Goal: Transaction & Acquisition: Purchase product/service

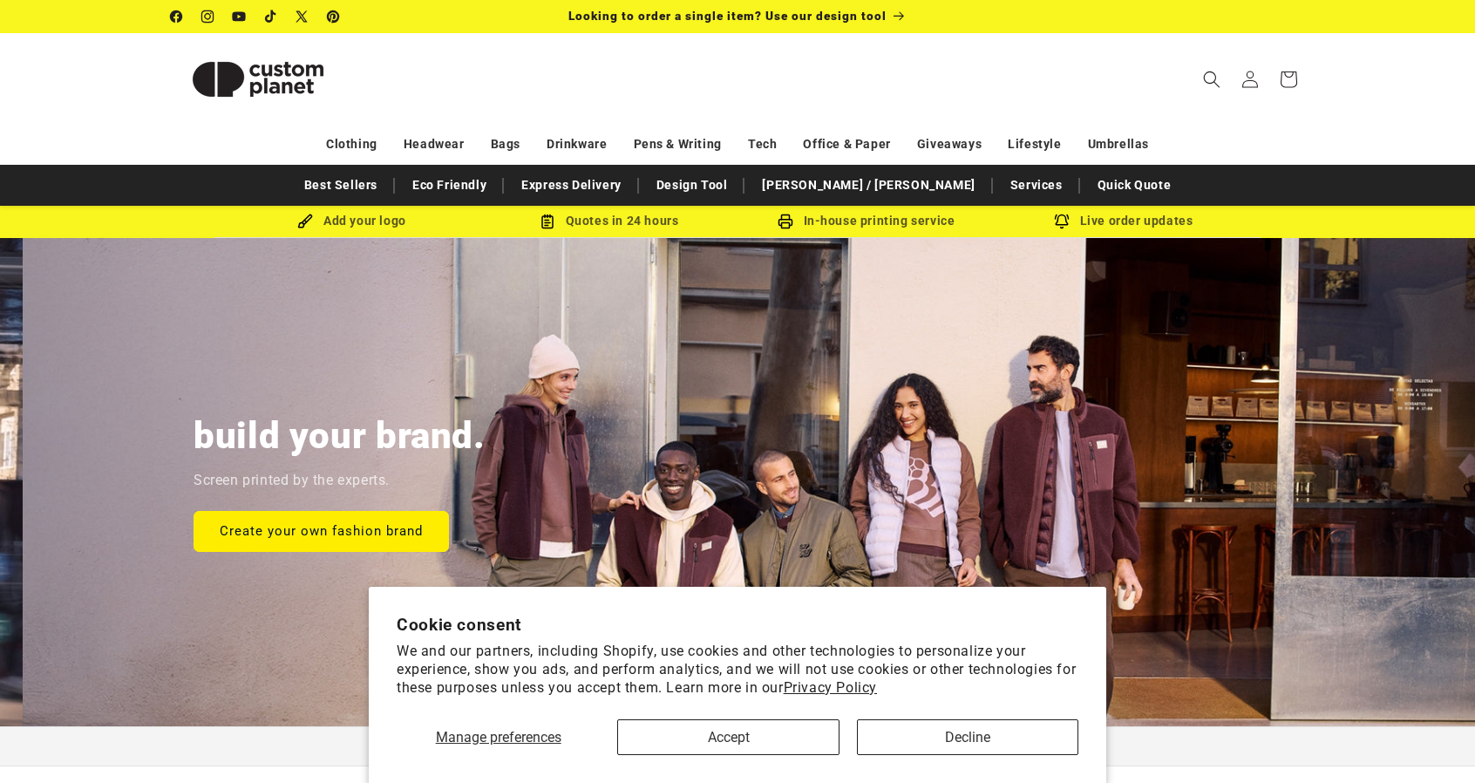
scroll to position [0, 1475]
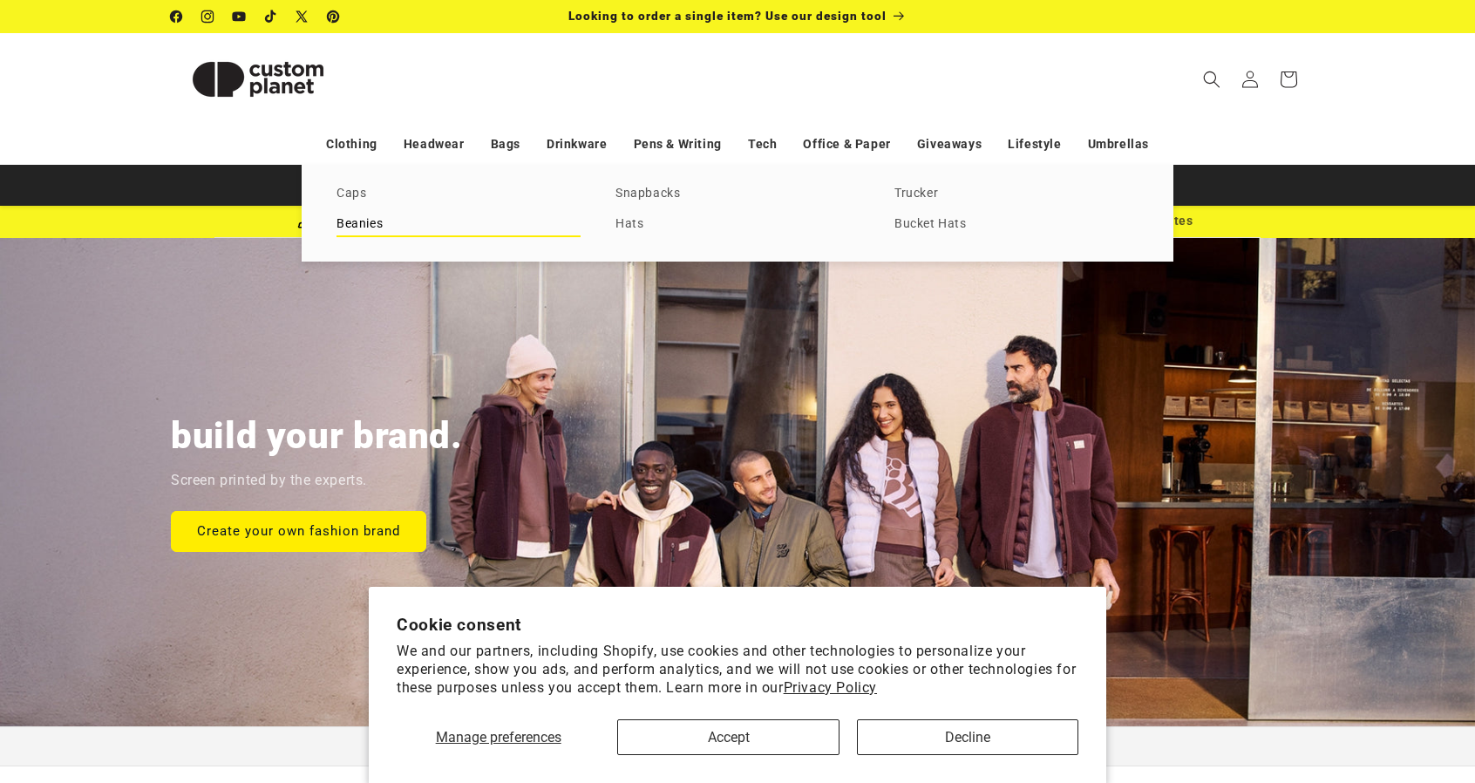
click at [371, 228] on link "Beanies" at bounding box center [458, 225] width 244 height 24
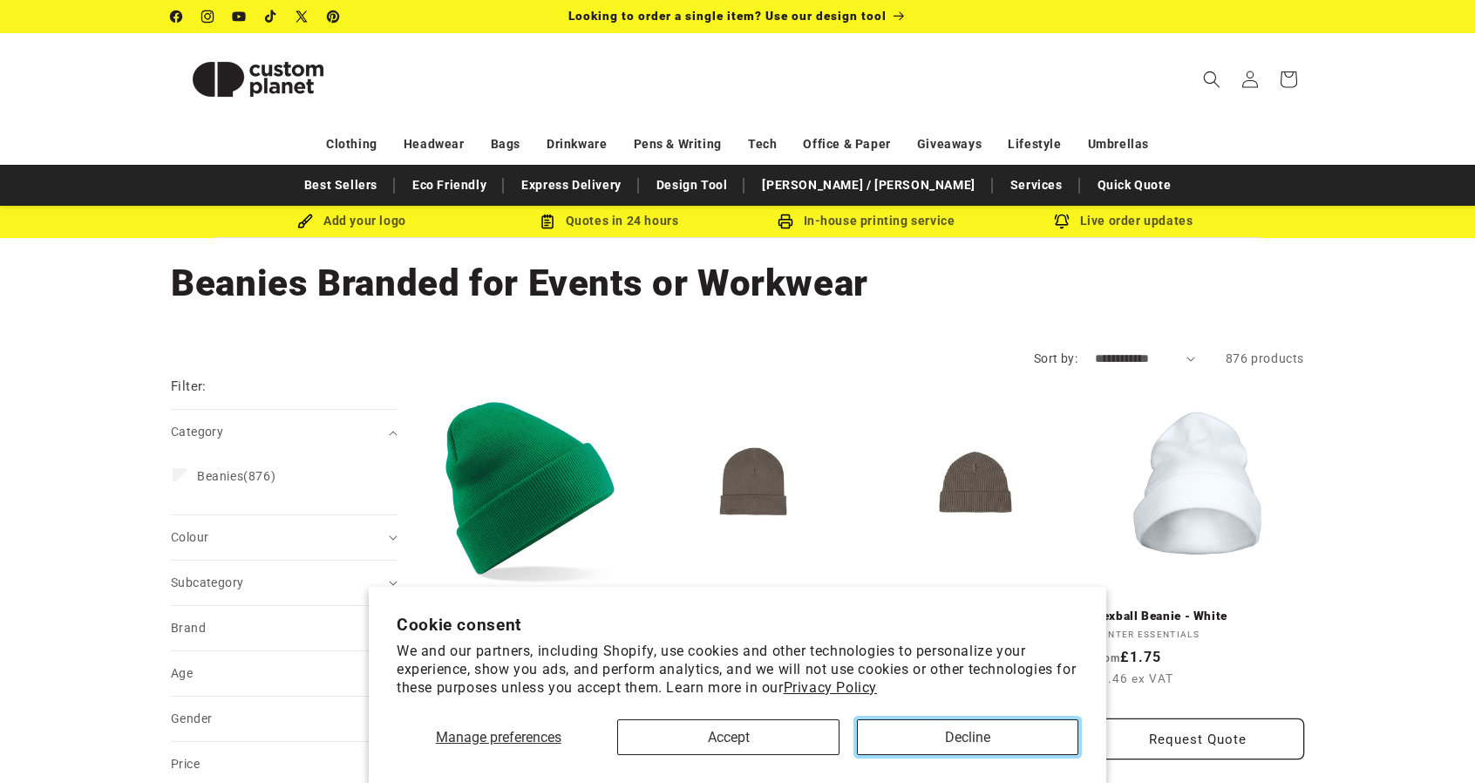
click at [953, 736] on button "Decline" at bounding box center [967, 737] width 221 height 36
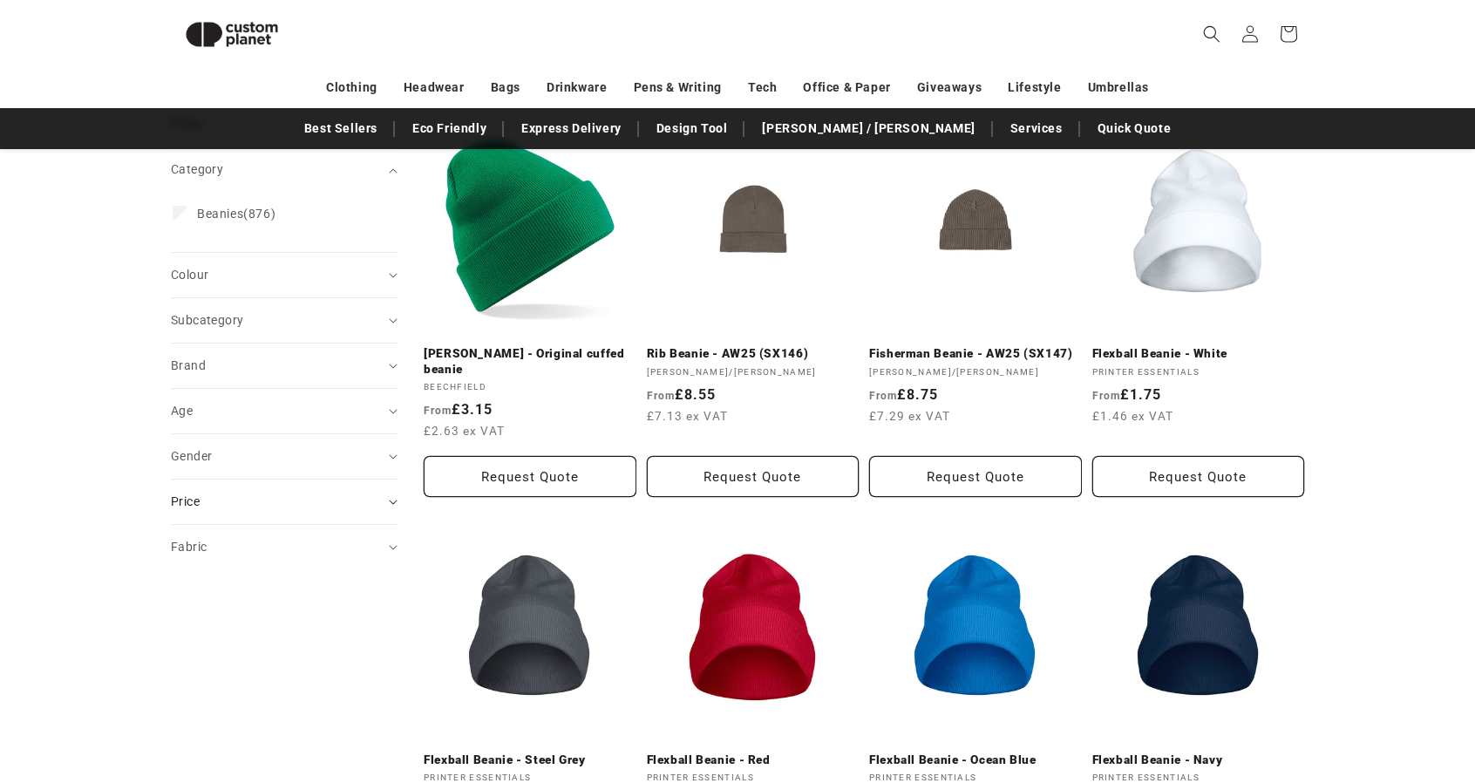
scroll to position [237, 0]
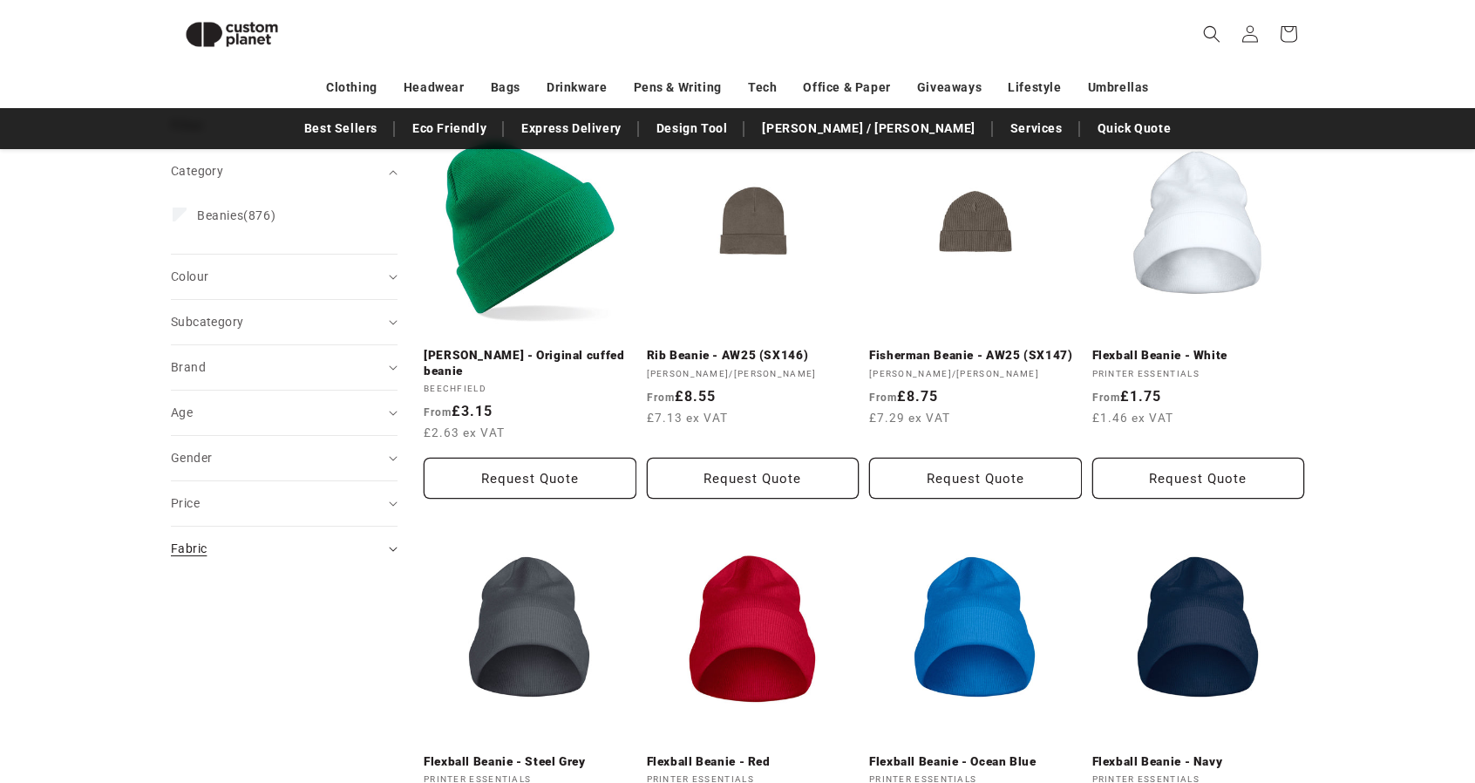
click at [221, 547] on div "Fabric (0)" at bounding box center [277, 549] width 212 height 18
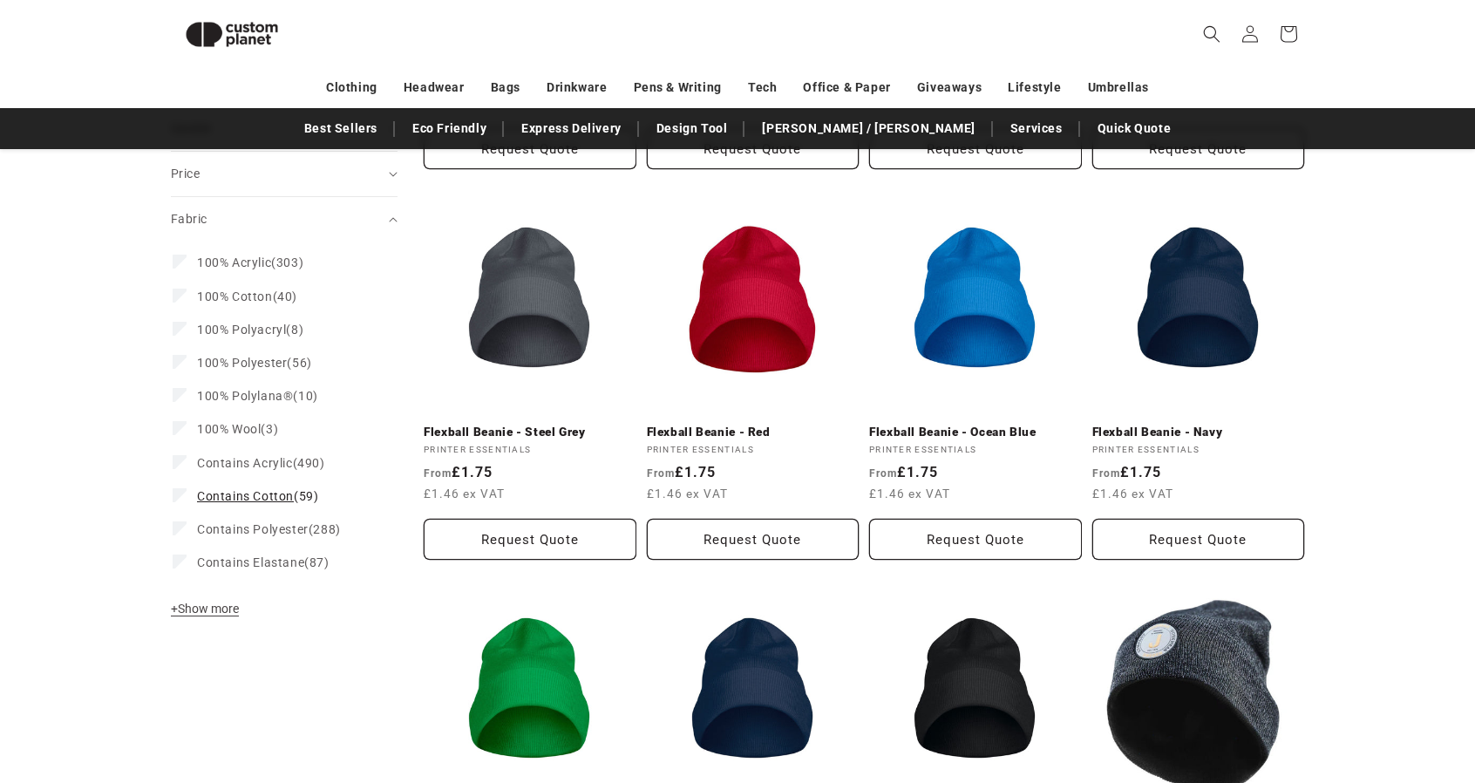
scroll to position [586, 0]
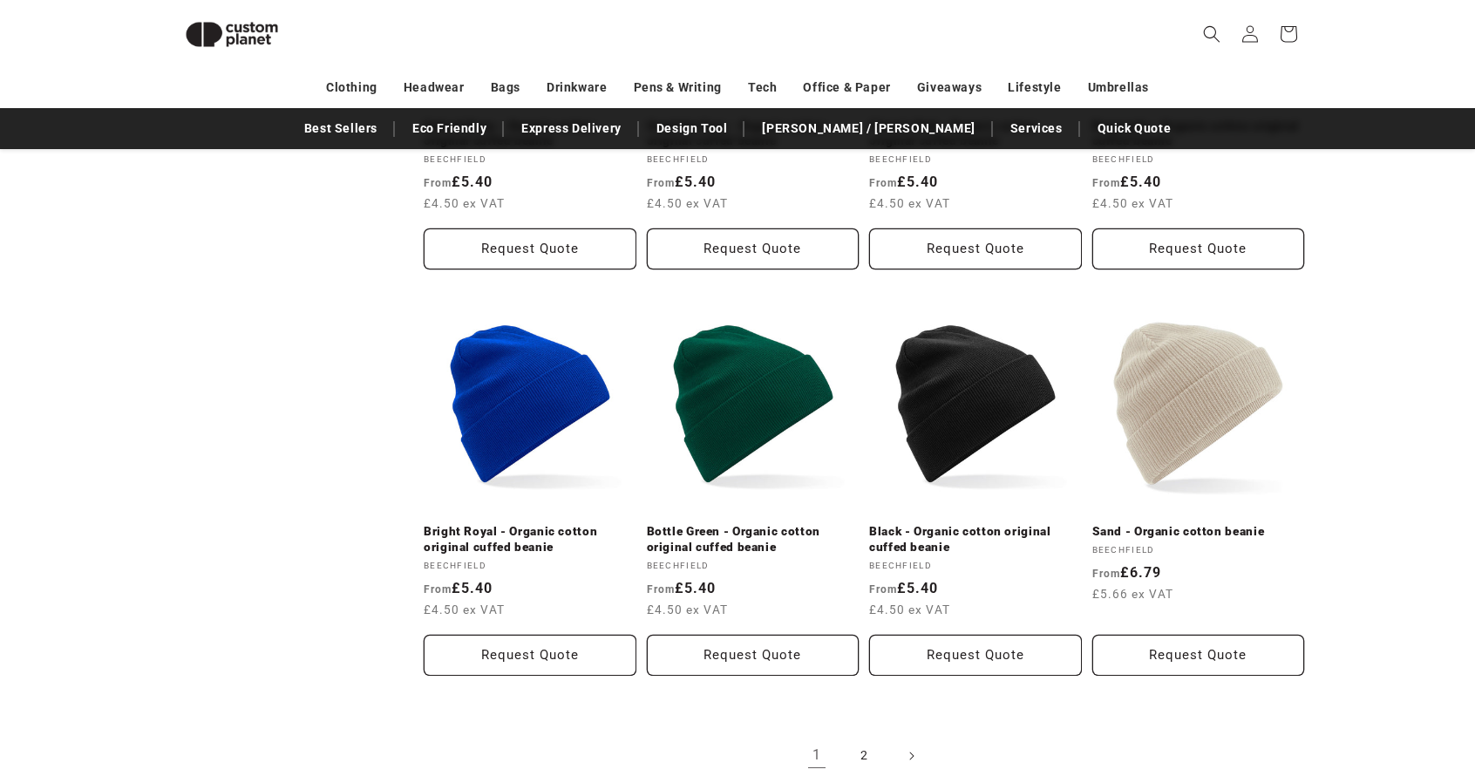
scroll to position [1738, 0]
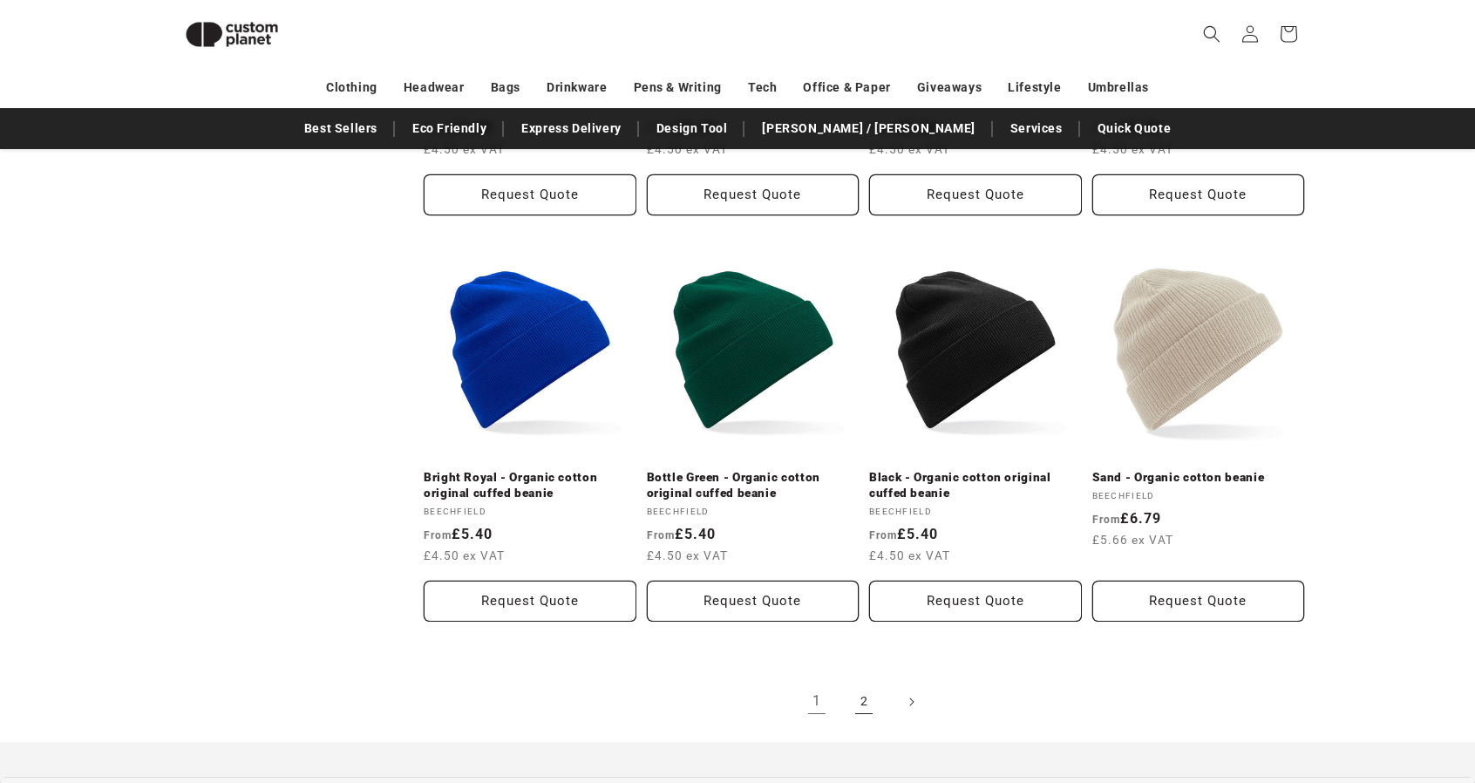
click at [875, 705] on link "2" at bounding box center [864, 702] width 38 height 38
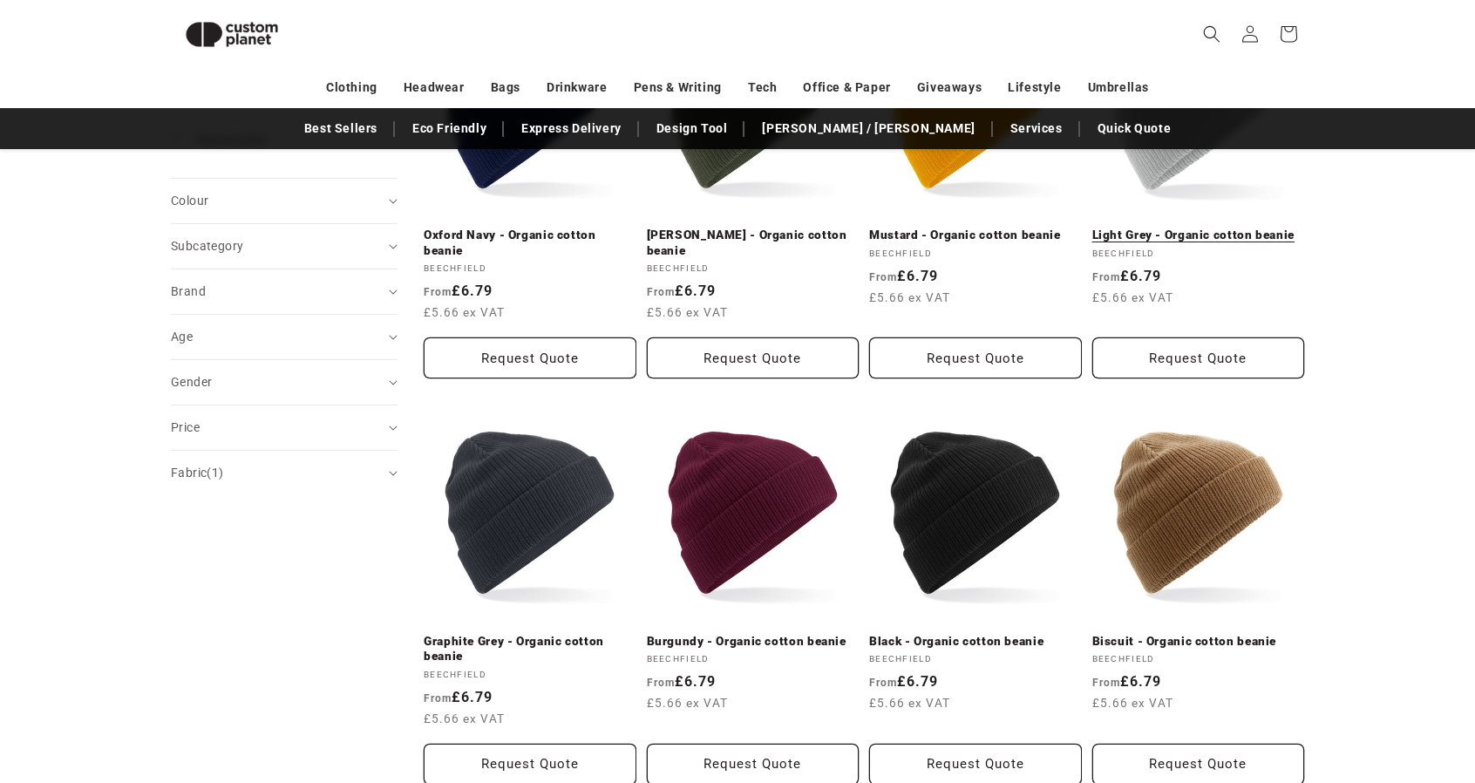
scroll to position [240, 0]
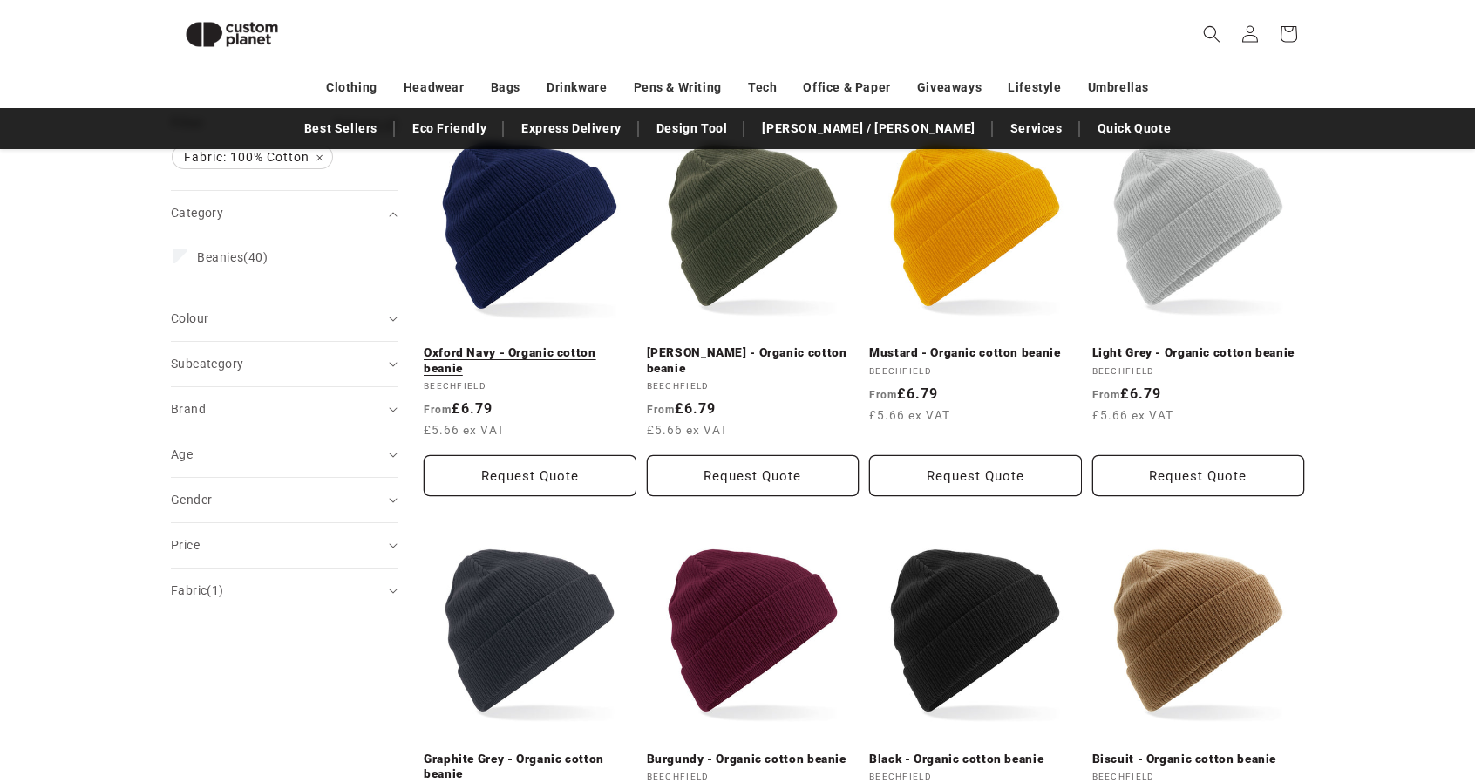
click at [556, 345] on link "Oxford Navy - Organic cotton beanie" at bounding box center [530, 360] width 213 height 31
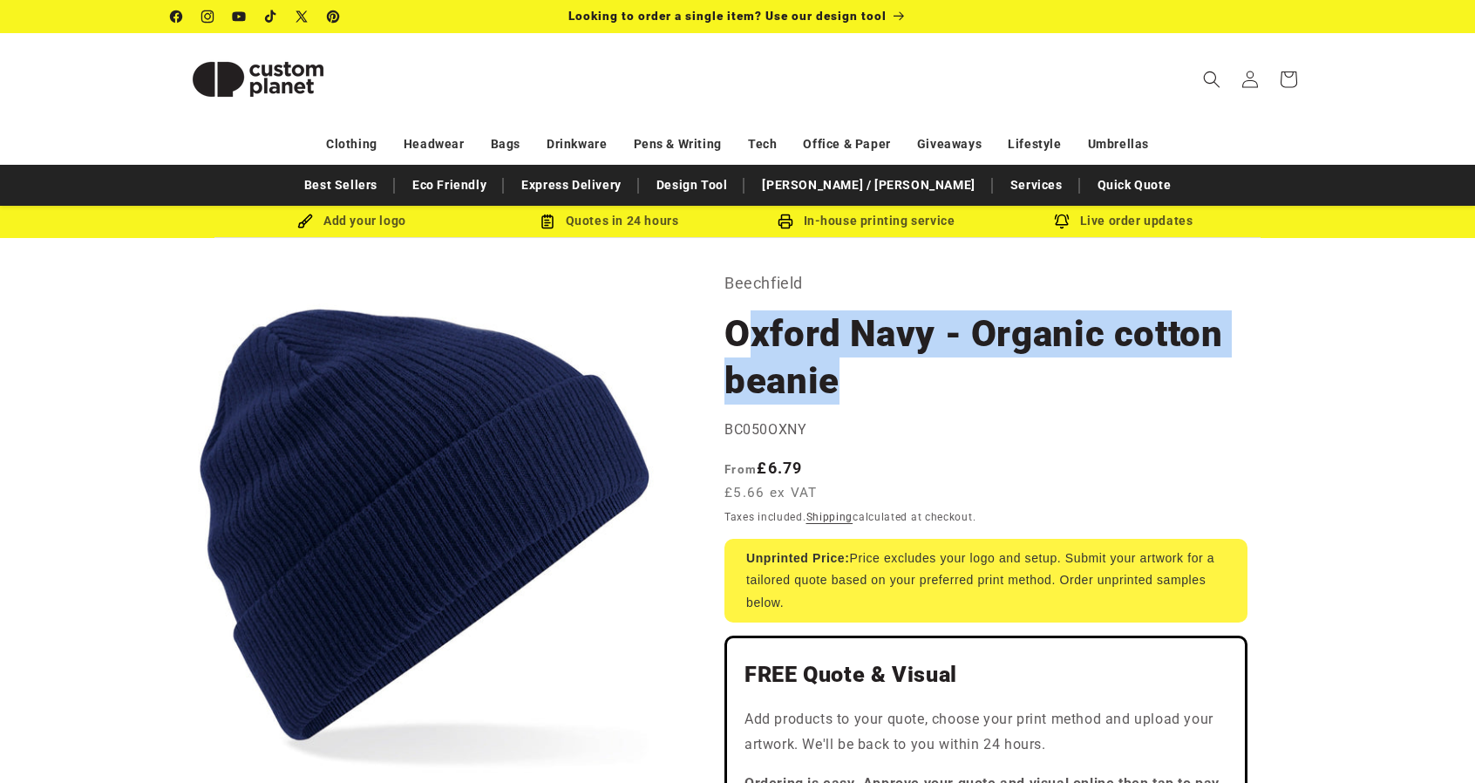
drag, startPoint x: 868, startPoint y: 377, endPoint x: 743, endPoint y: 335, distance: 132.3
click at [750, 341] on h1 "Oxford Navy - Organic cotton beanie" at bounding box center [985, 357] width 523 height 94
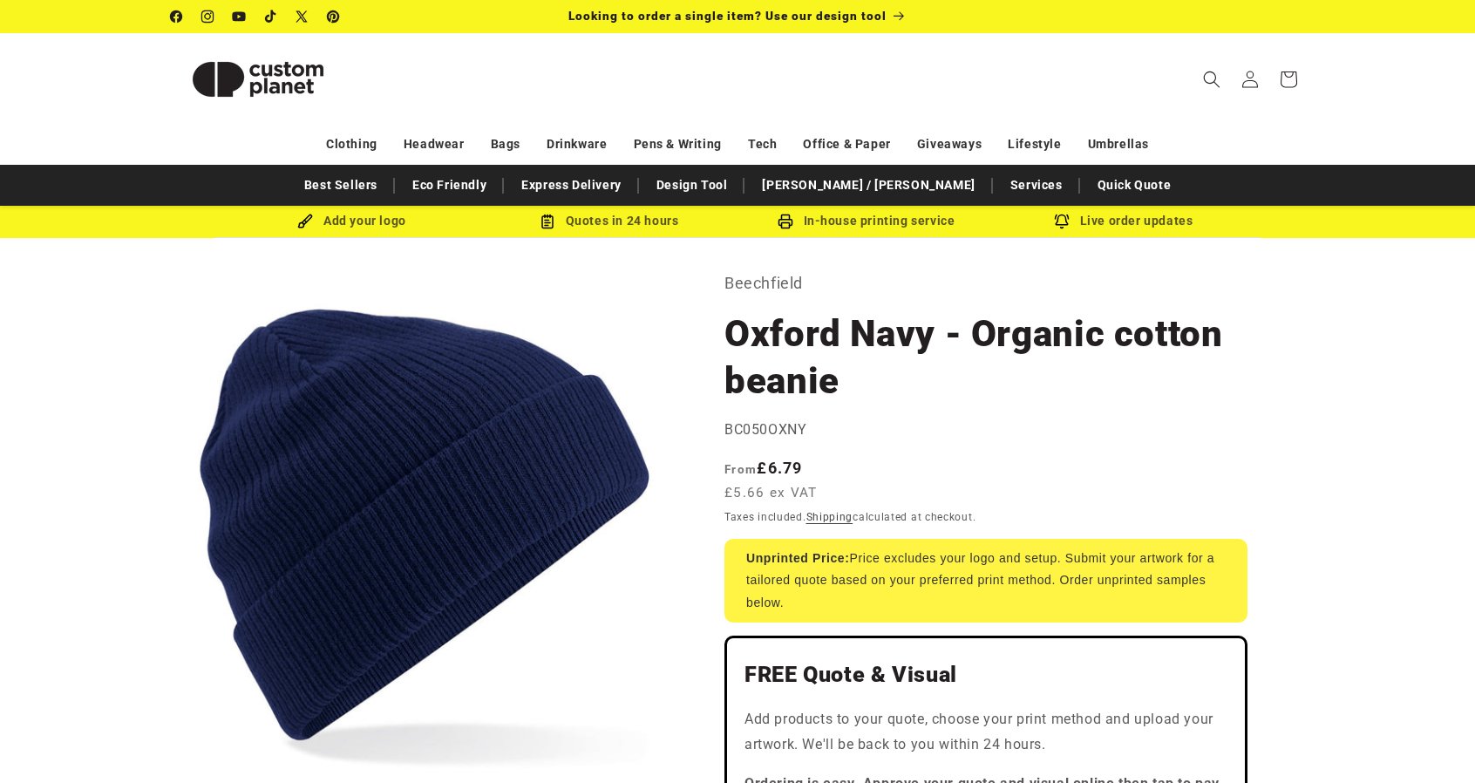
click at [732, 316] on h1 "Oxford Navy - Organic cotton beanie" at bounding box center [985, 357] width 523 height 94
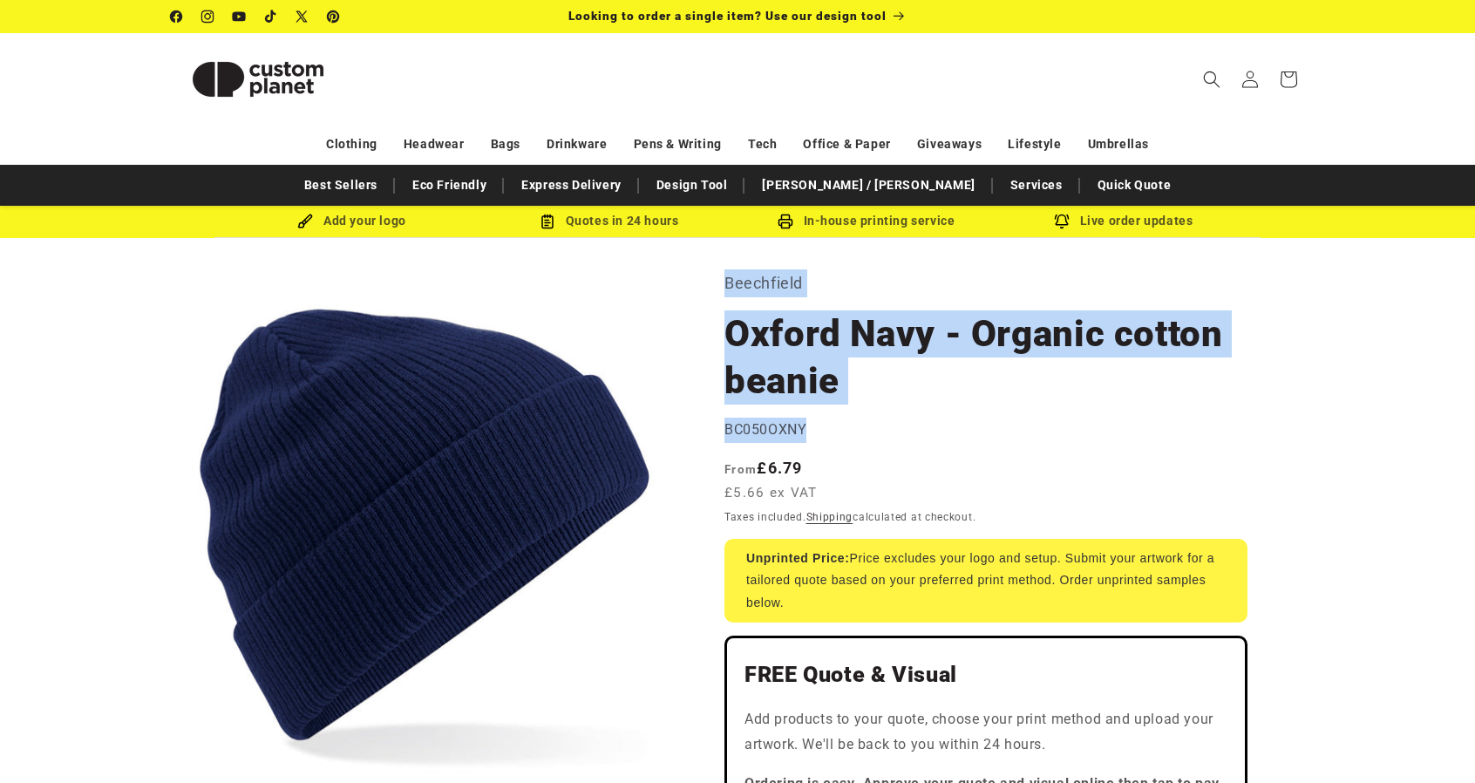
drag, startPoint x: 724, startPoint y: 279, endPoint x: 861, endPoint y: 416, distance: 193.5
copy section "Beechfield Oxford Navy - Organic cotton beanie Oxford Navy - Organic cotton bea…"
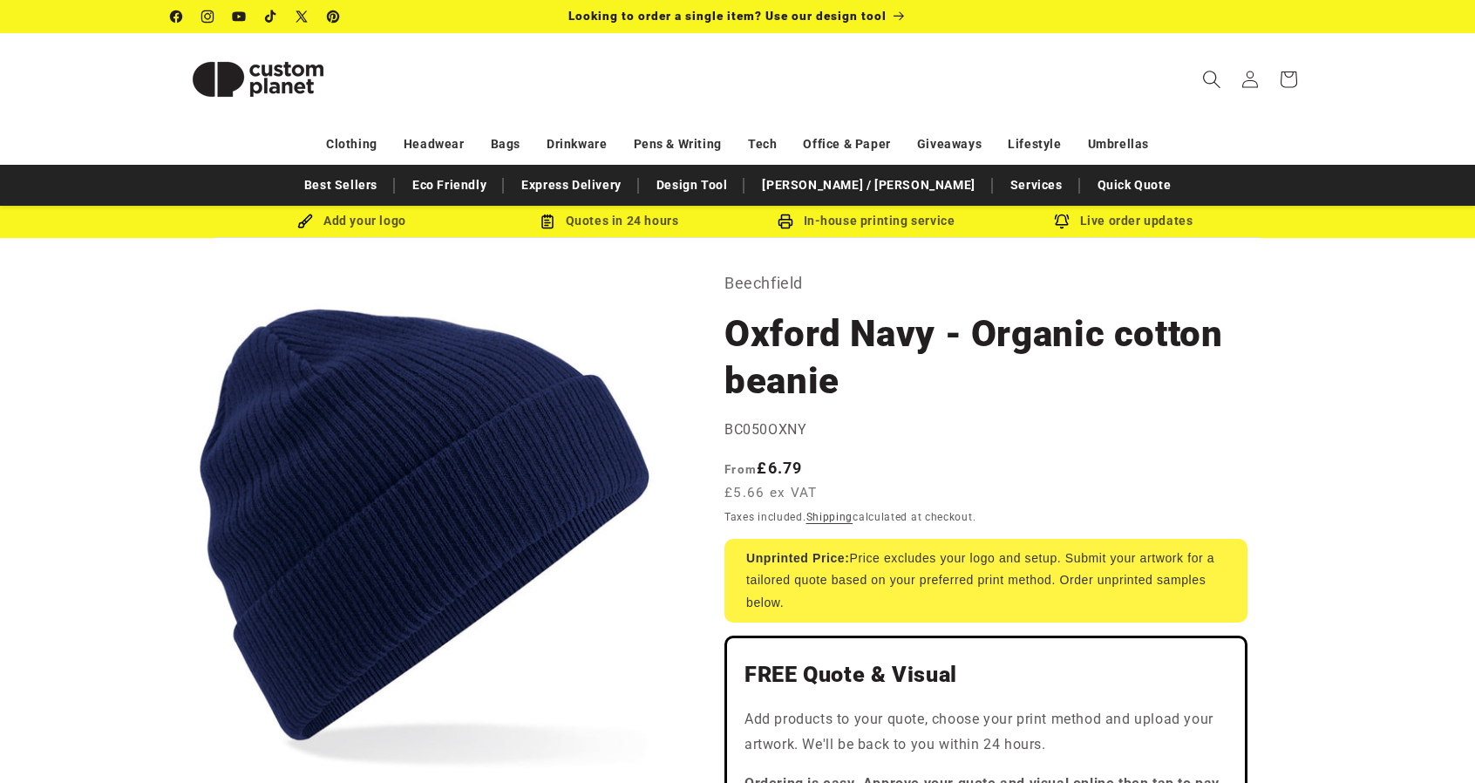
click at [1217, 72] on icon "Search" at bounding box center [1211, 79] width 18 height 18
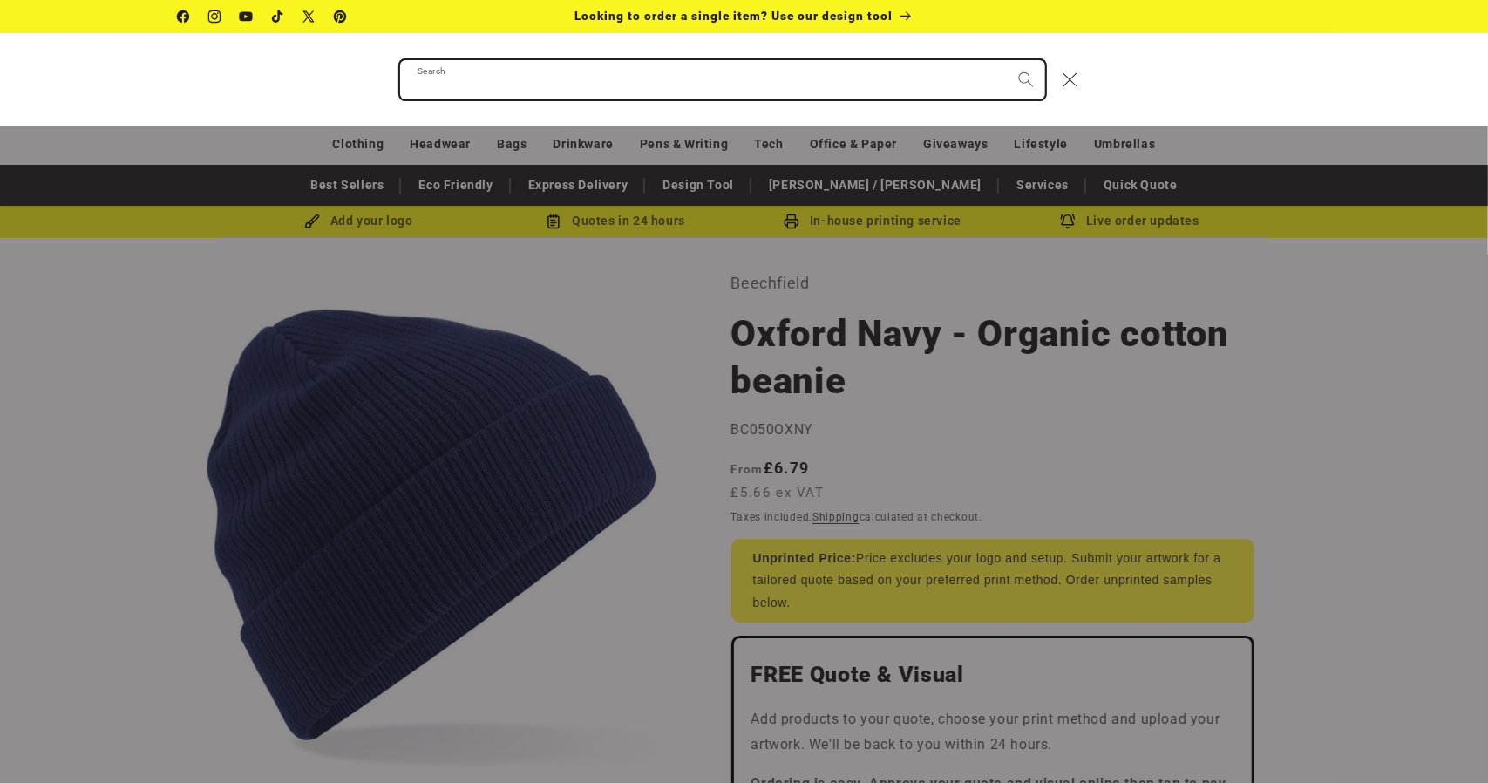
click at [563, 79] on input "Search" at bounding box center [722, 79] width 645 height 39
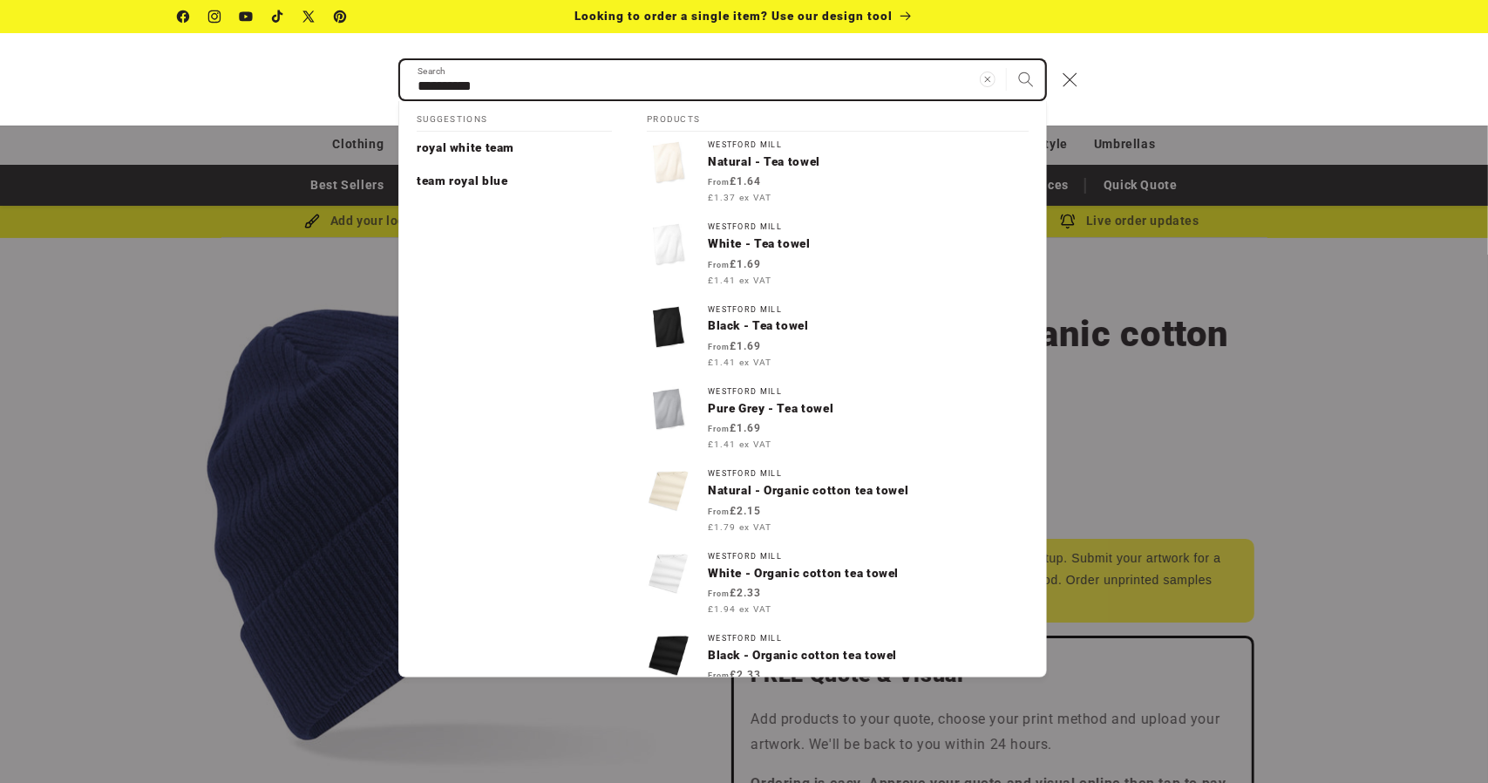
type input "**********"
click at [1007, 60] on button "Search" at bounding box center [1026, 79] width 38 height 38
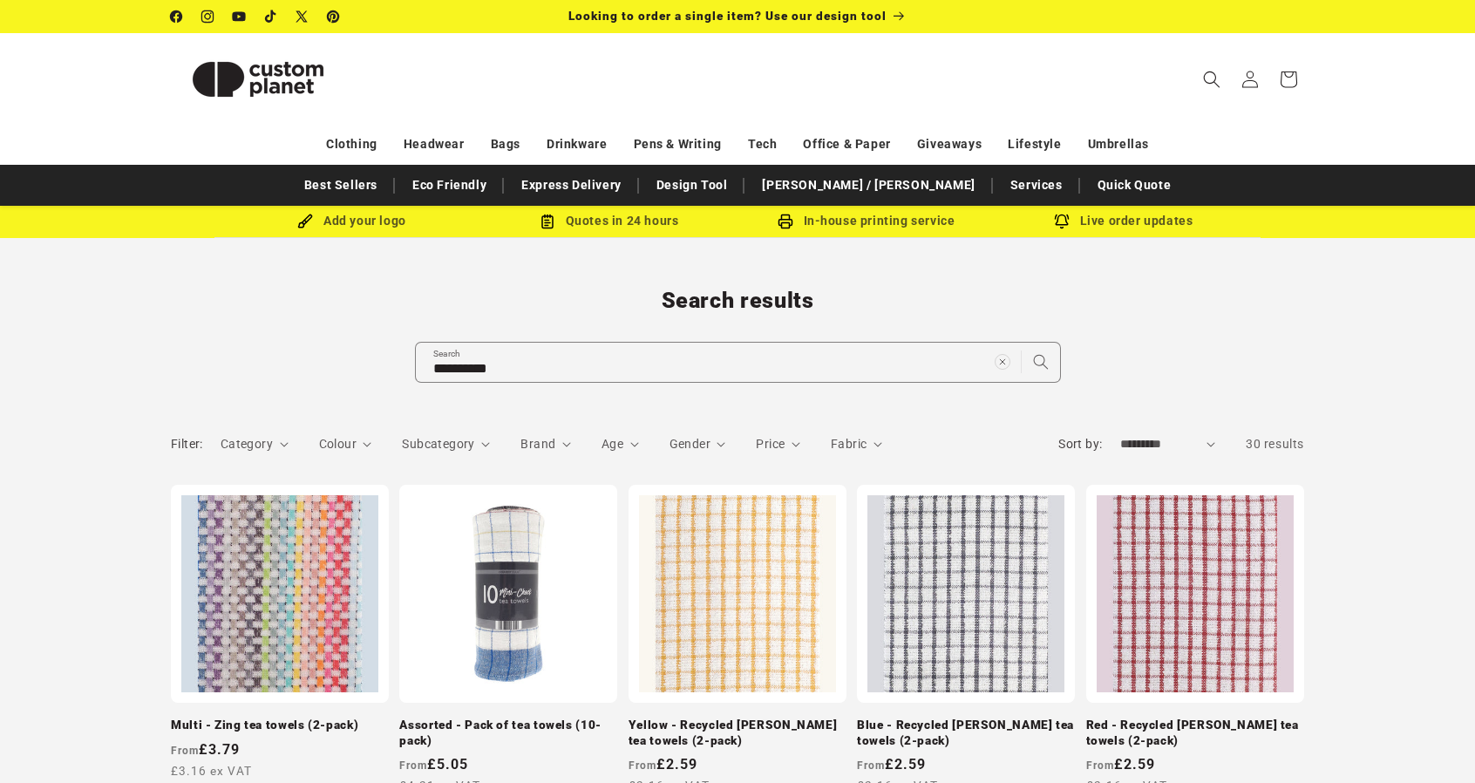
click at [182, 426] on div "Filter: Category 0 selected Reset Category Bath & Body (1) Bath & Body (1 produ…" at bounding box center [737, 448] width 1133 height 44
click at [858, 437] on span "Fabric" at bounding box center [849, 444] width 36 height 14
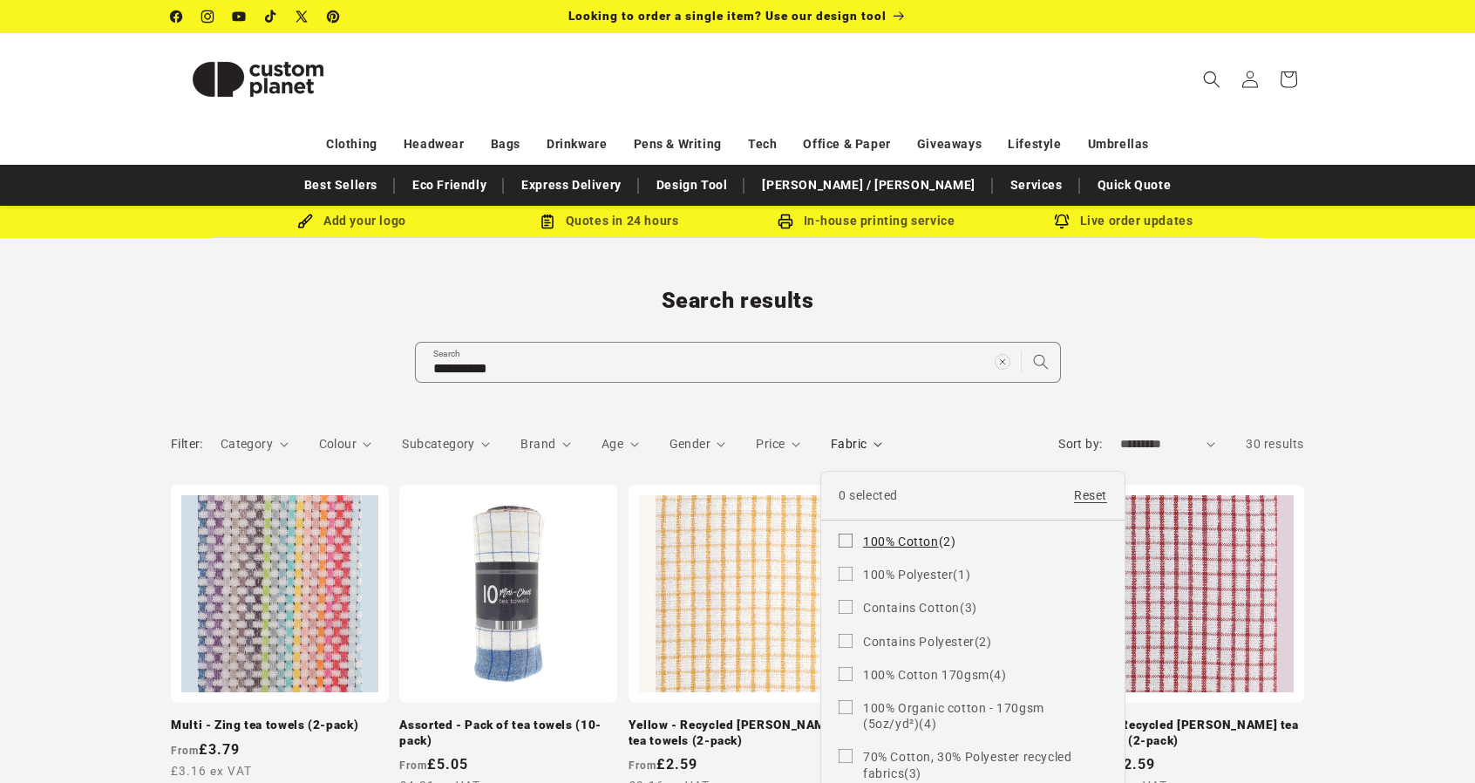
click at [845, 534] on icon at bounding box center [846, 540] width 14 height 14
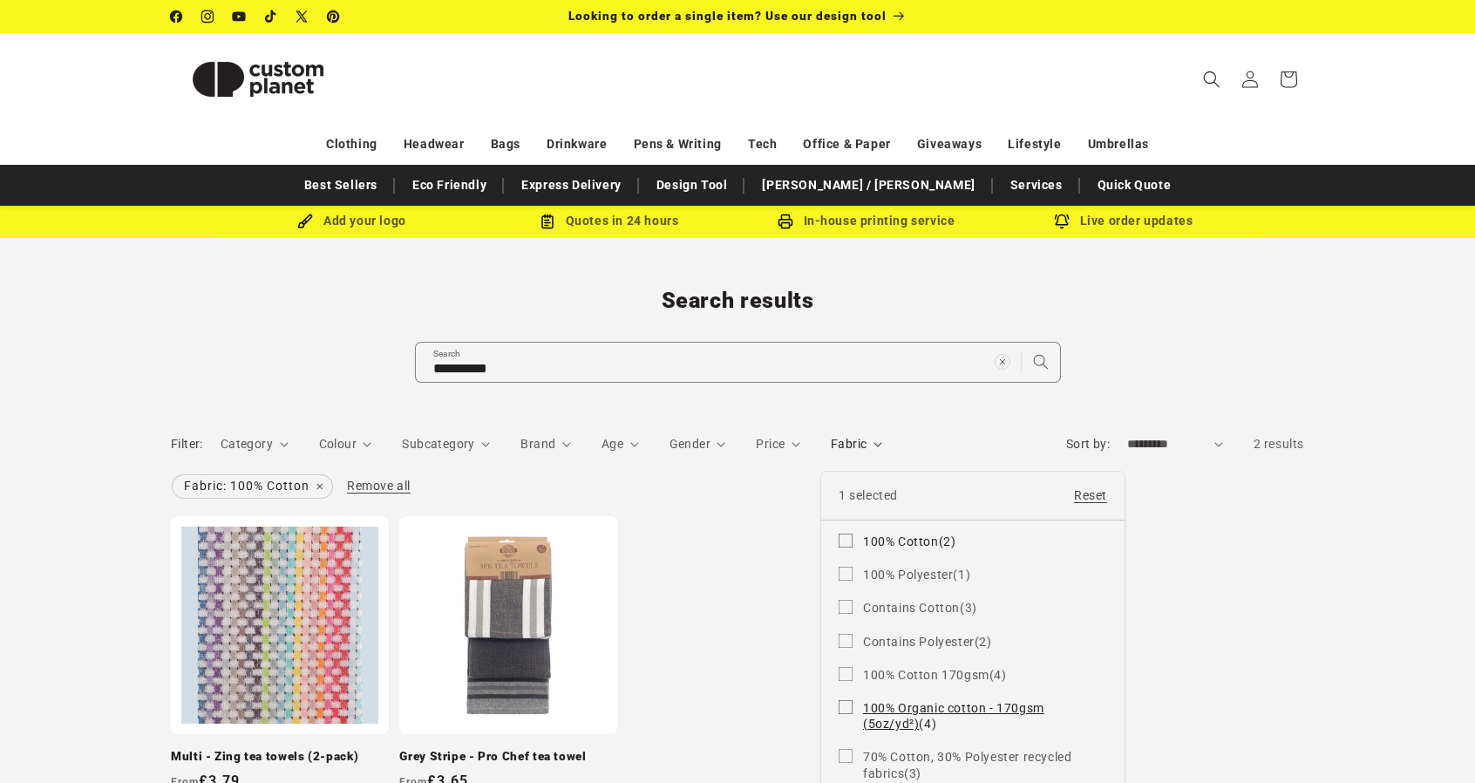
click at [844, 700] on icon at bounding box center [846, 707] width 14 height 14
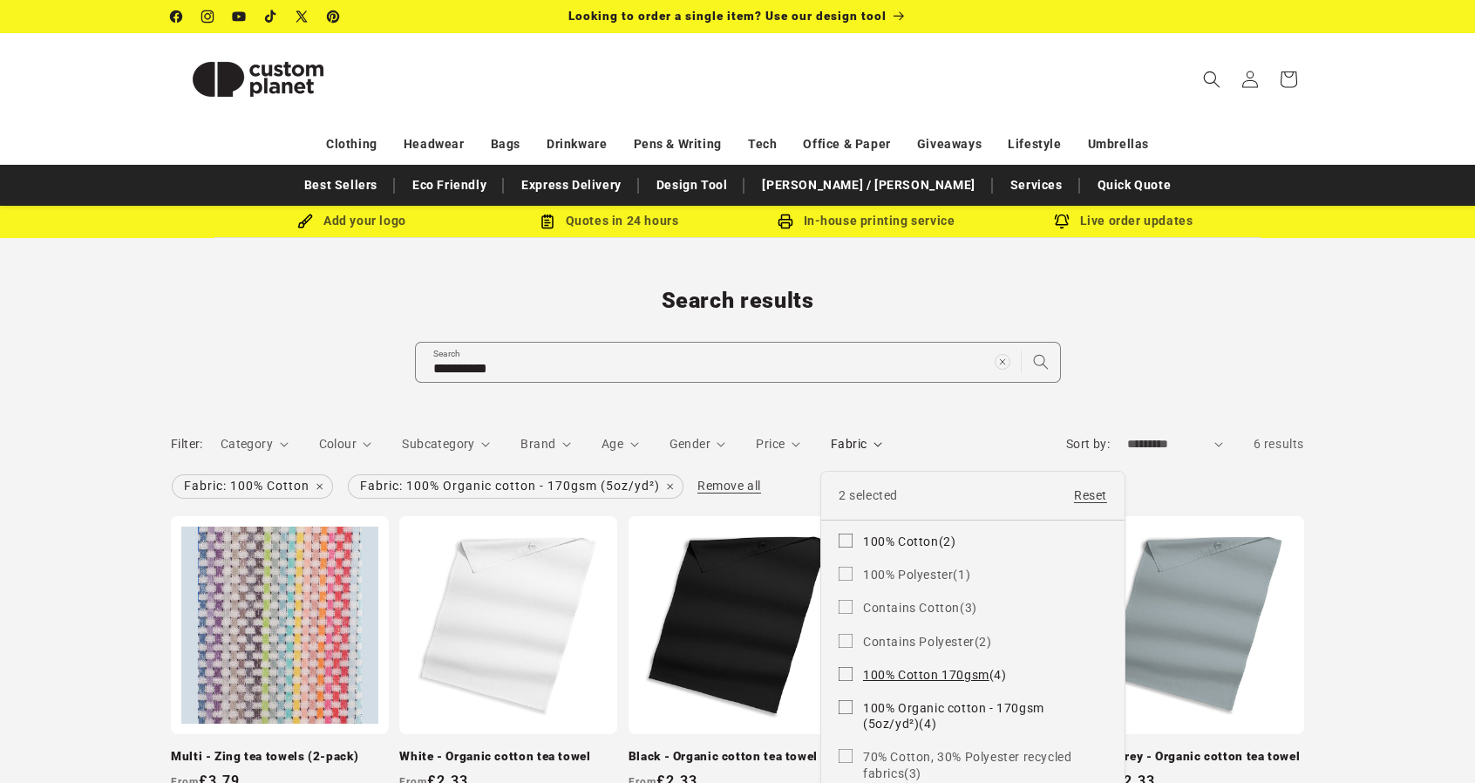
click at [848, 671] on icon at bounding box center [846, 674] width 14 height 14
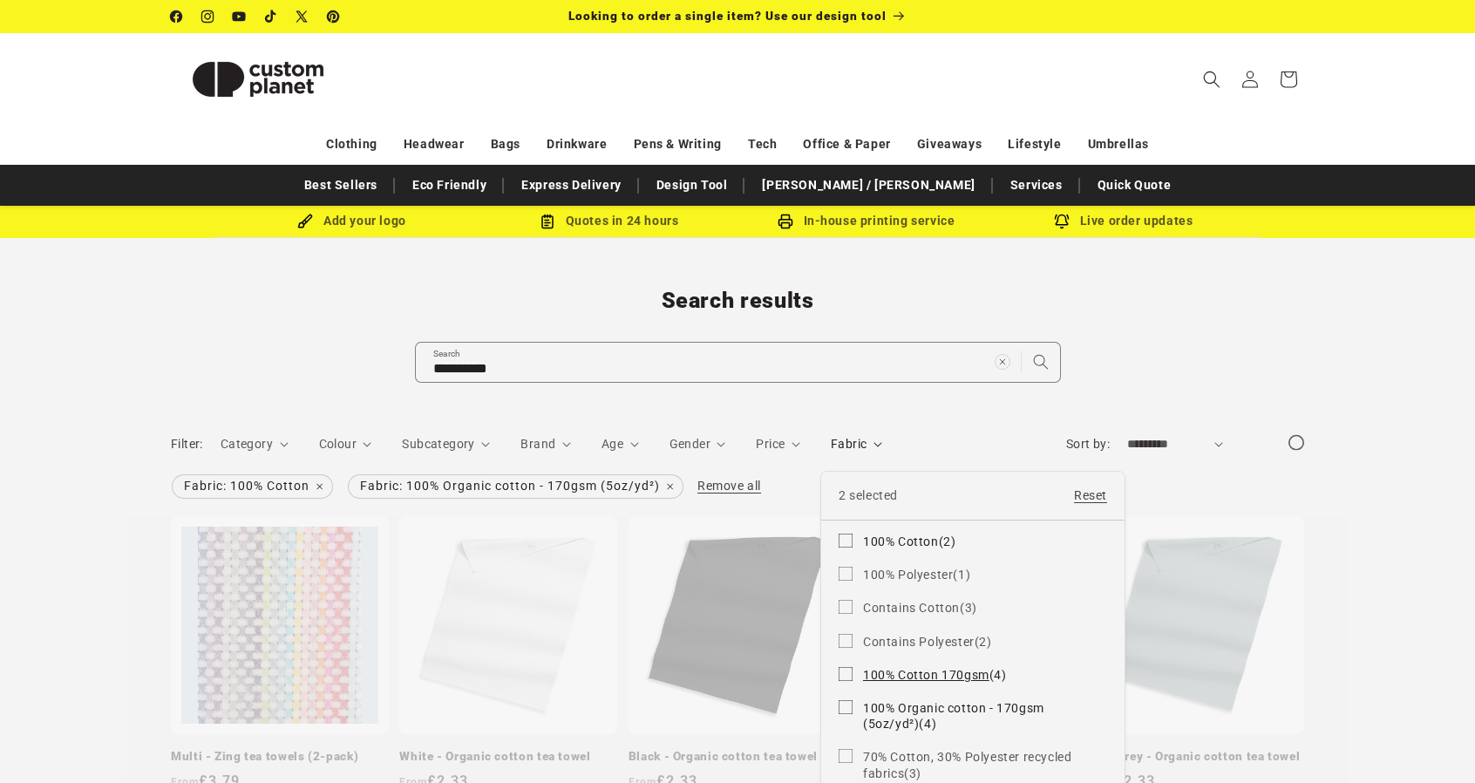
click at [852, 668] on label "100% Cotton 170gsm (4) 100% Cotton 170gsm (4 products)" at bounding box center [973, 674] width 268 height 33
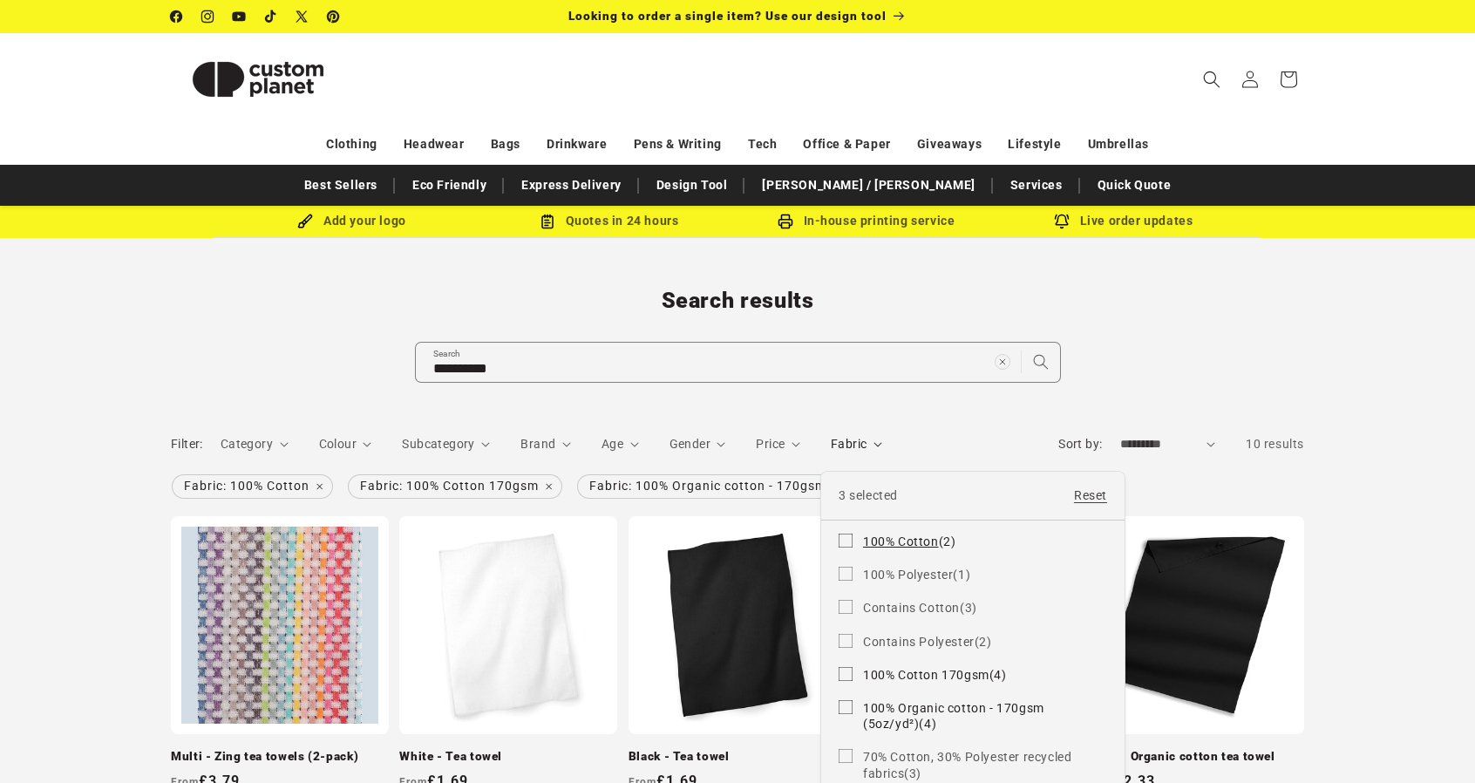
click at [844, 537] on icon at bounding box center [846, 540] width 10 height 6
click at [846, 670] on icon at bounding box center [846, 673] width 10 height 6
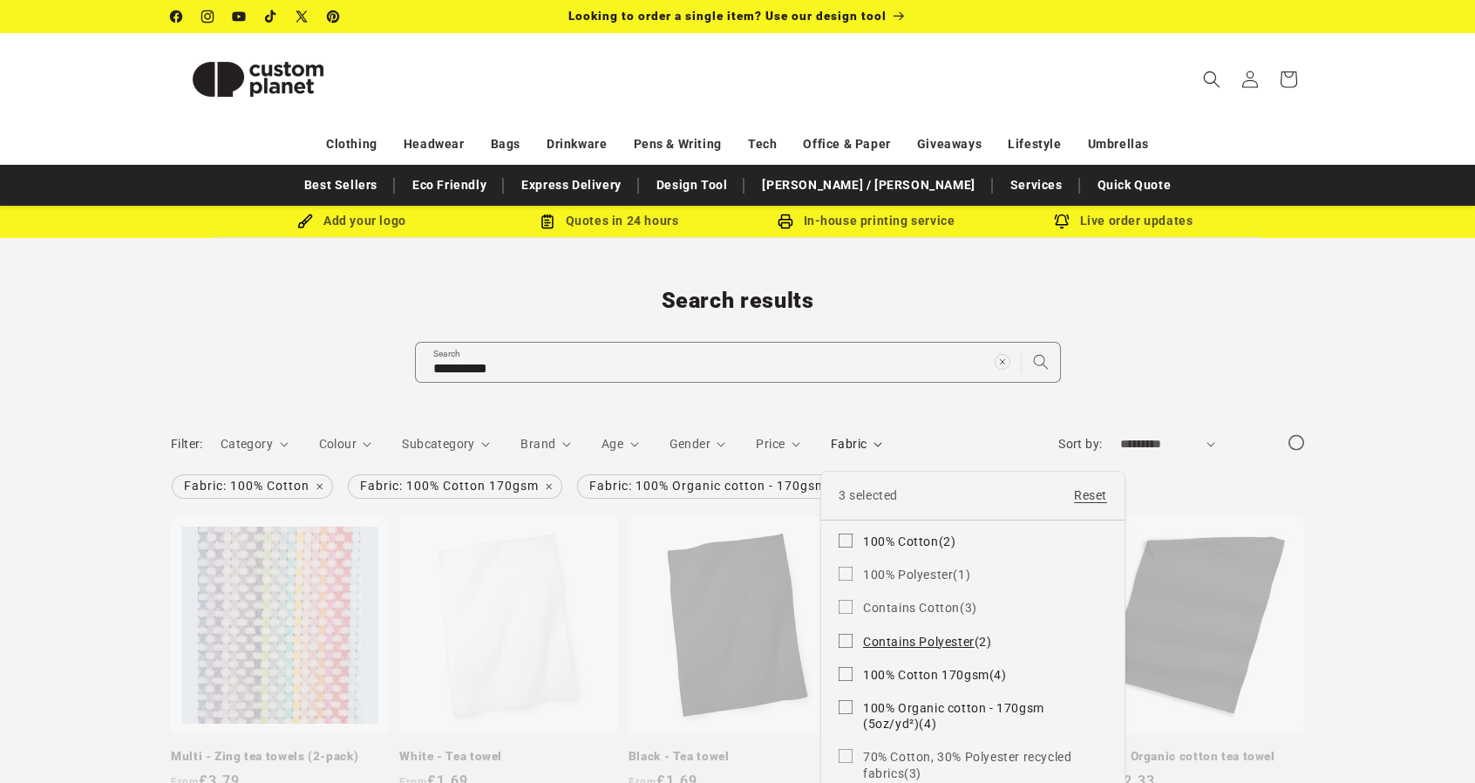
scroll to position [44, 0]
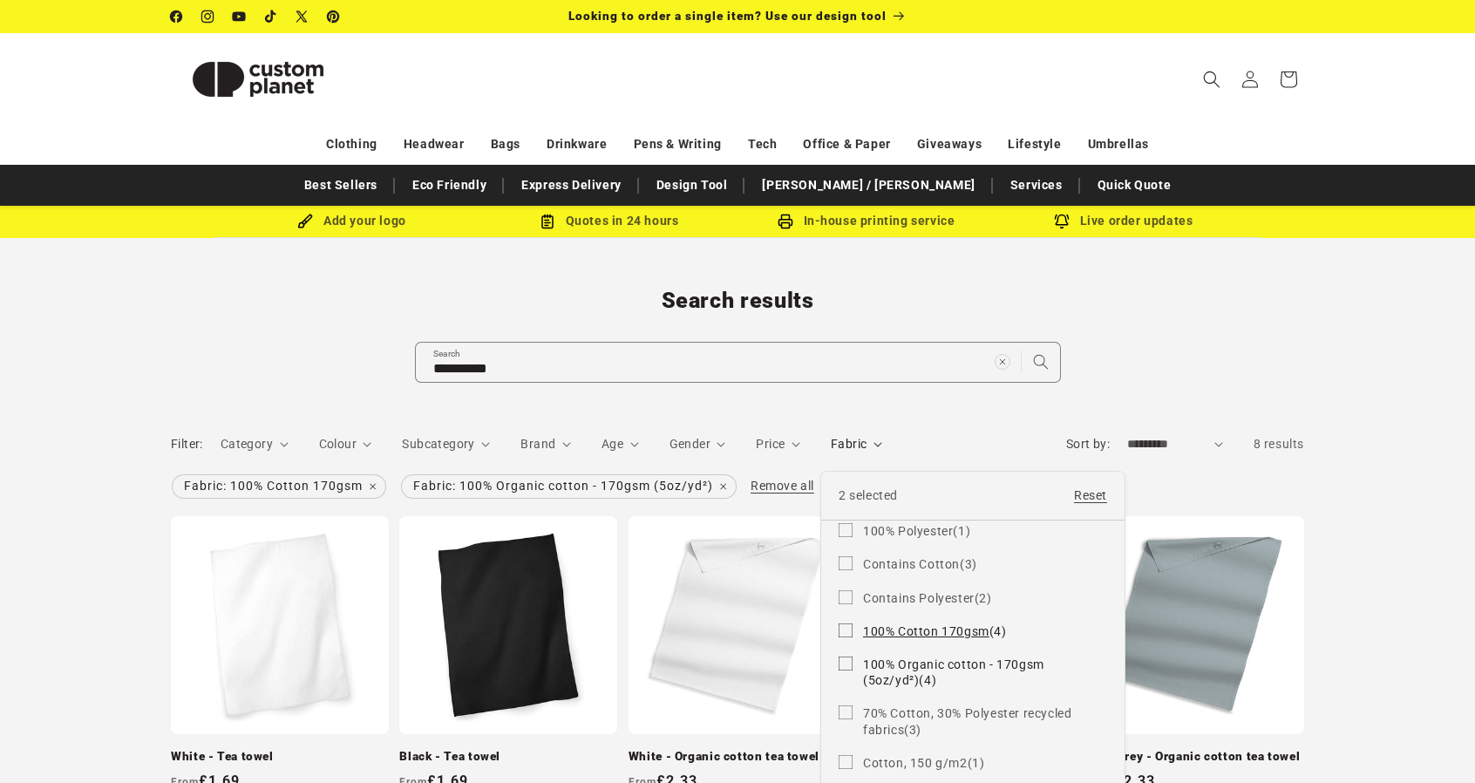
click at [846, 627] on icon at bounding box center [846, 630] width 10 height 6
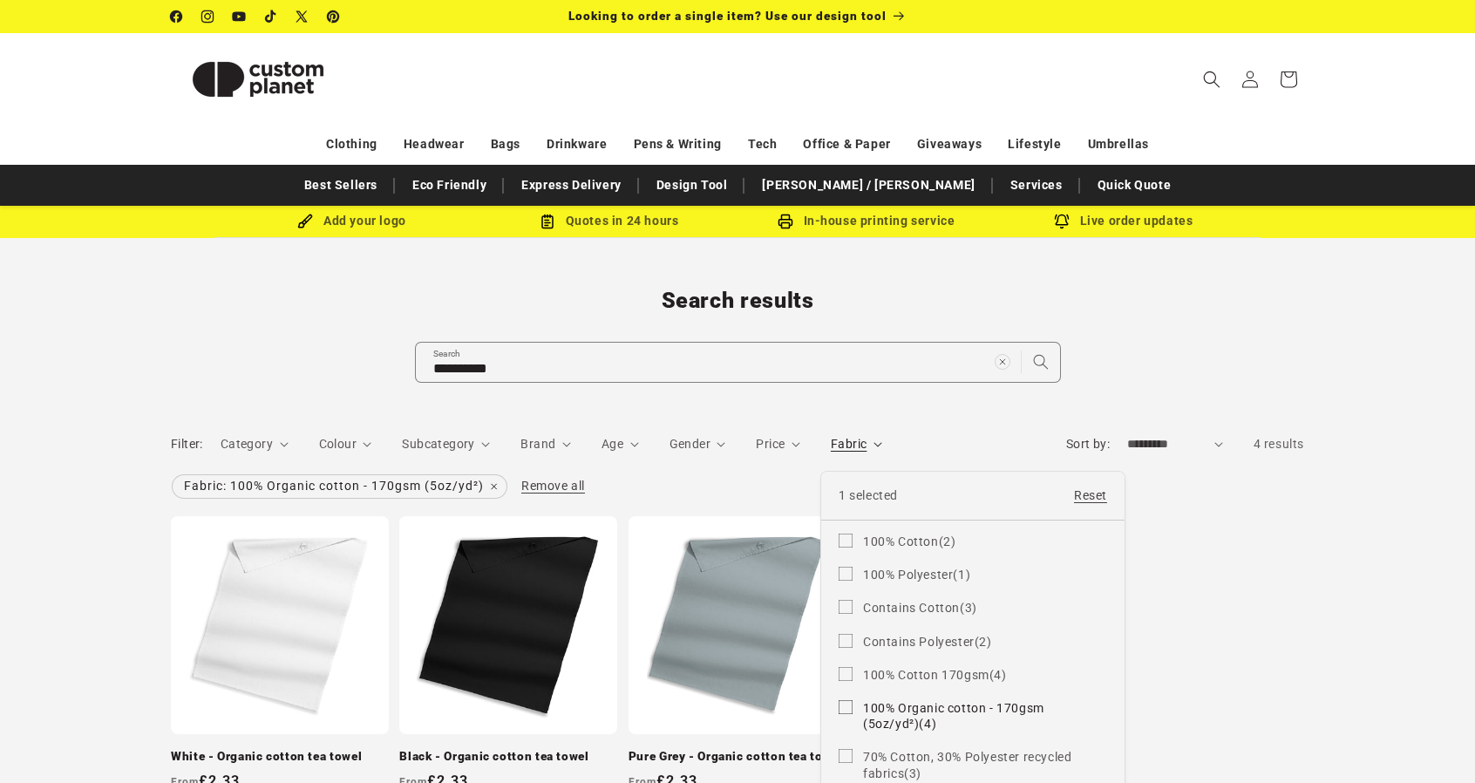
click at [882, 448] on summary "Fabric" at bounding box center [856, 444] width 51 height 18
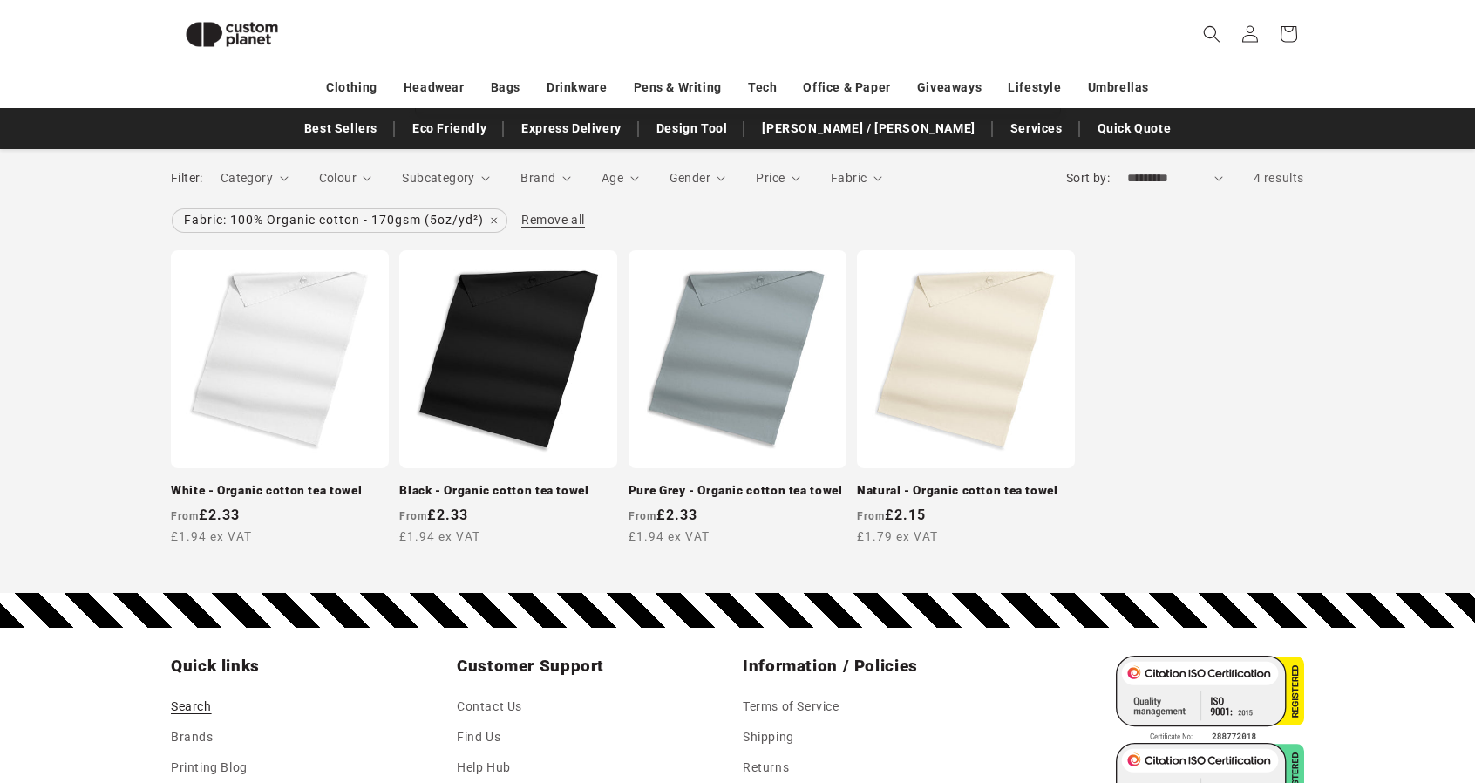
scroll to position [237, 0]
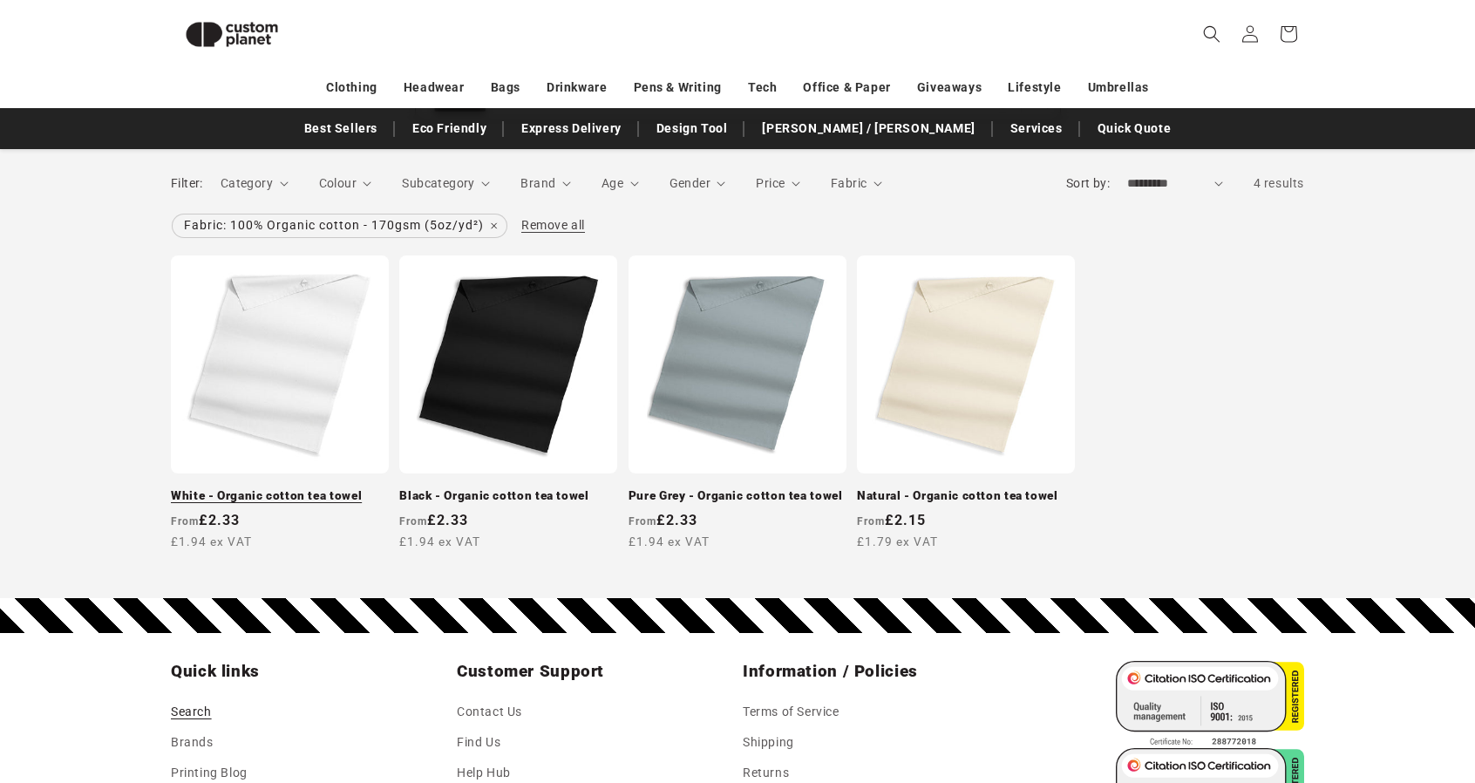
click at [289, 488] on link "White - Organic cotton tea towel" at bounding box center [280, 496] width 218 height 16
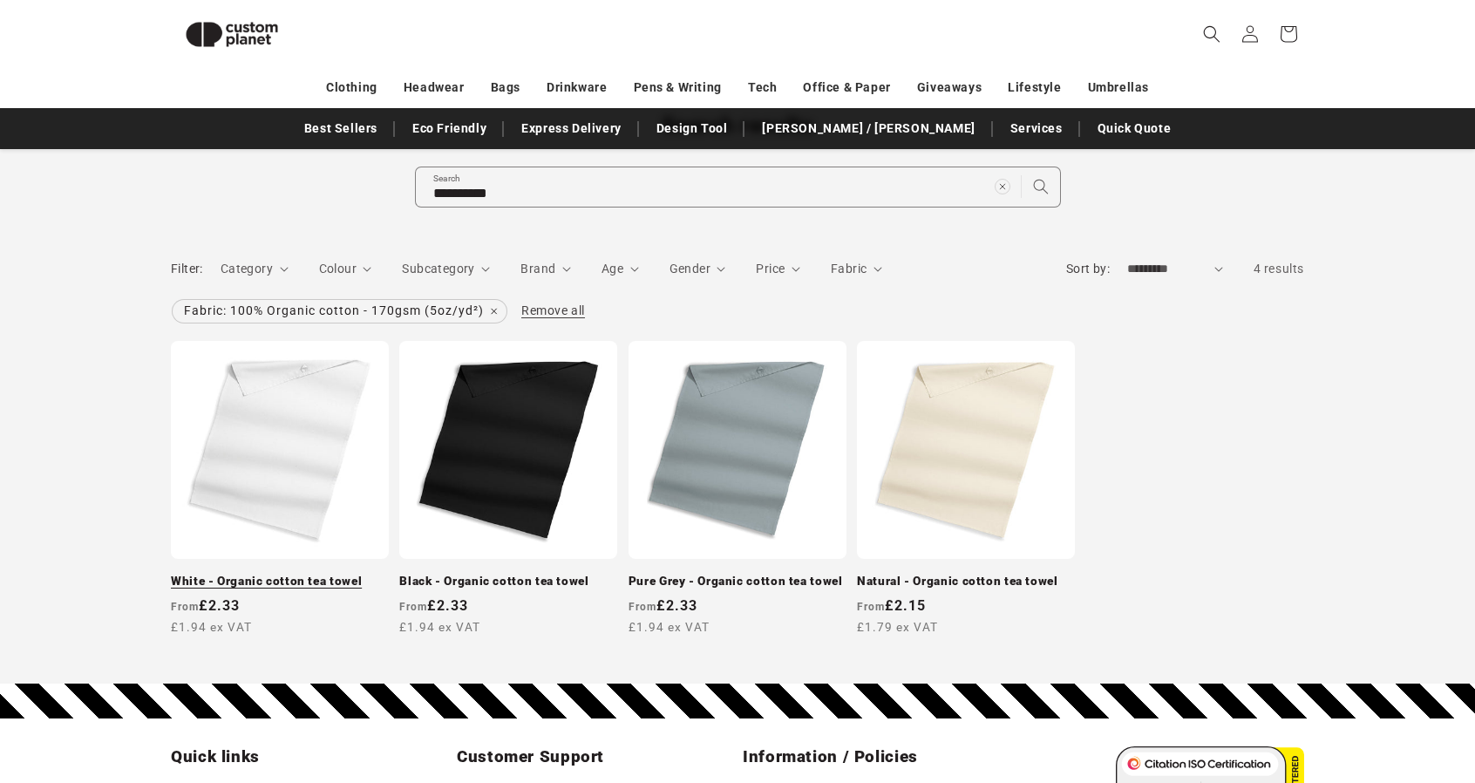
scroll to position [150, 0]
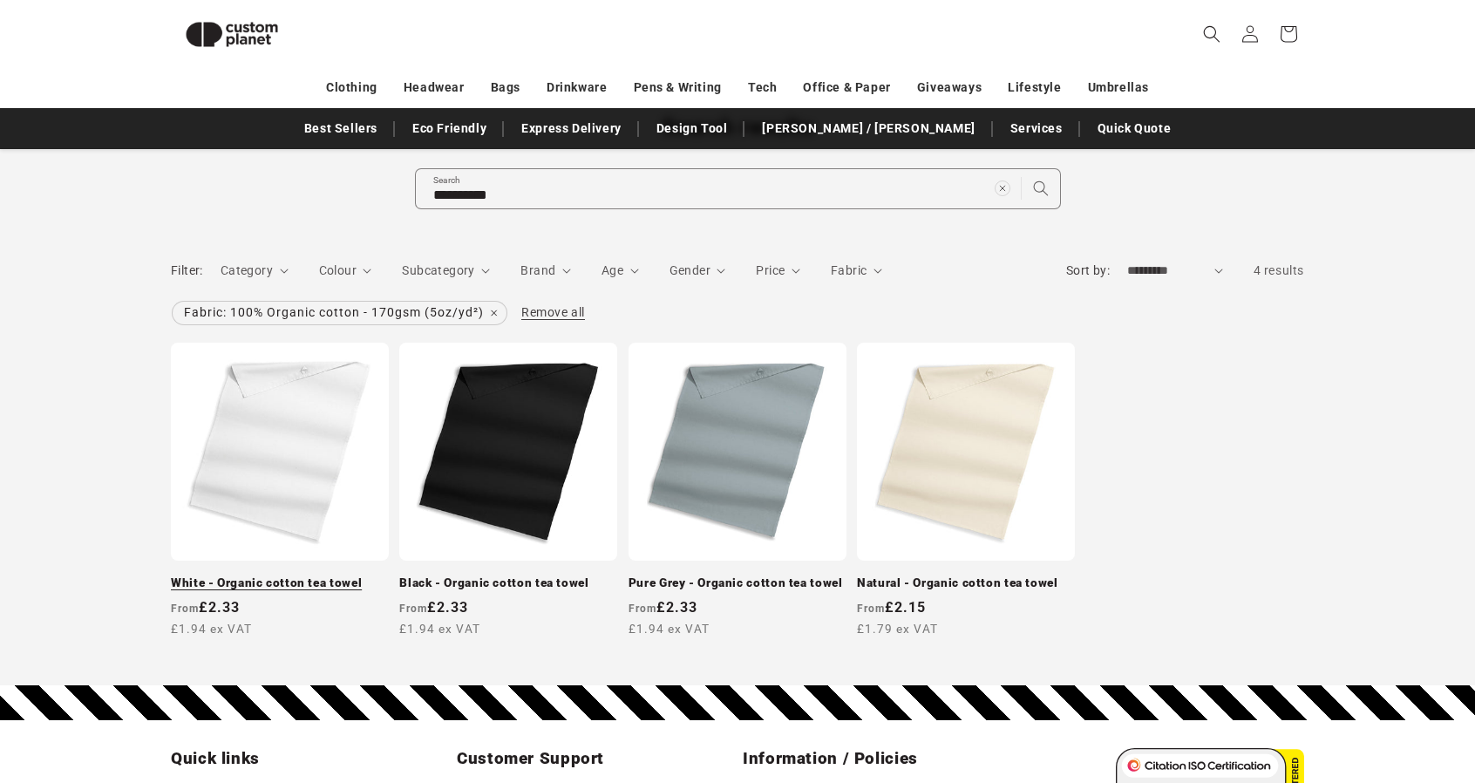
click at [277, 575] on link "White - Organic cotton tea towel" at bounding box center [280, 583] width 218 height 16
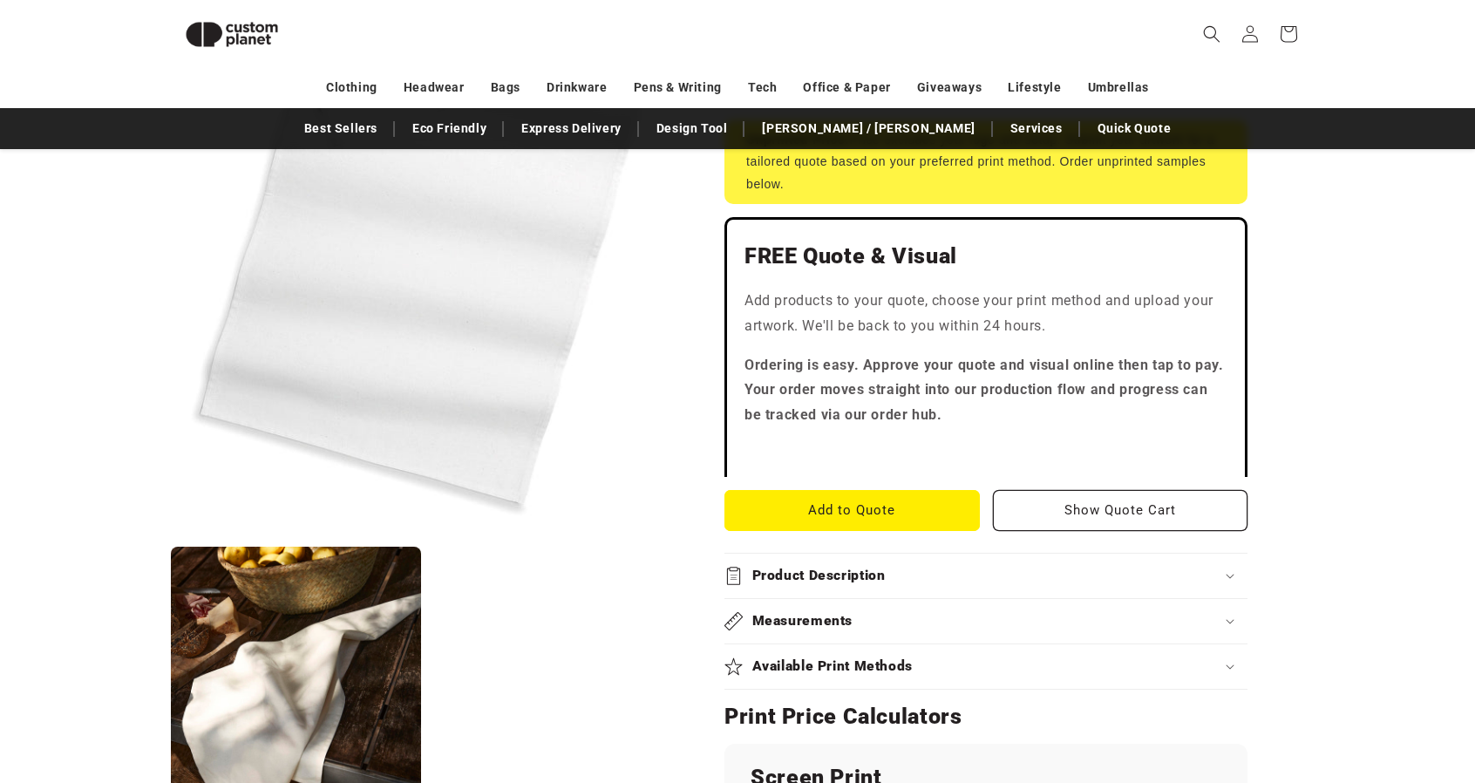
scroll to position [408, 0]
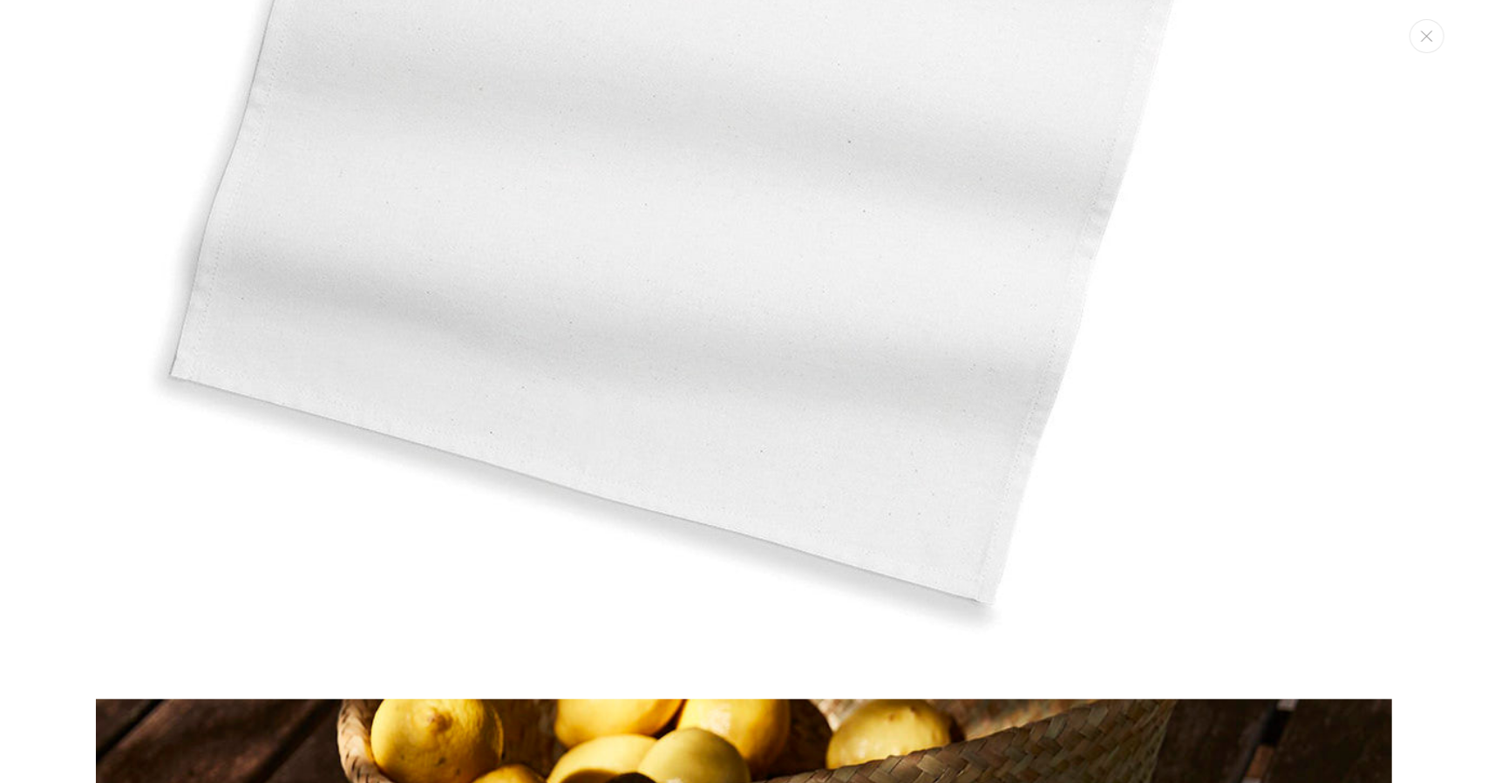
scroll to position [601, 0]
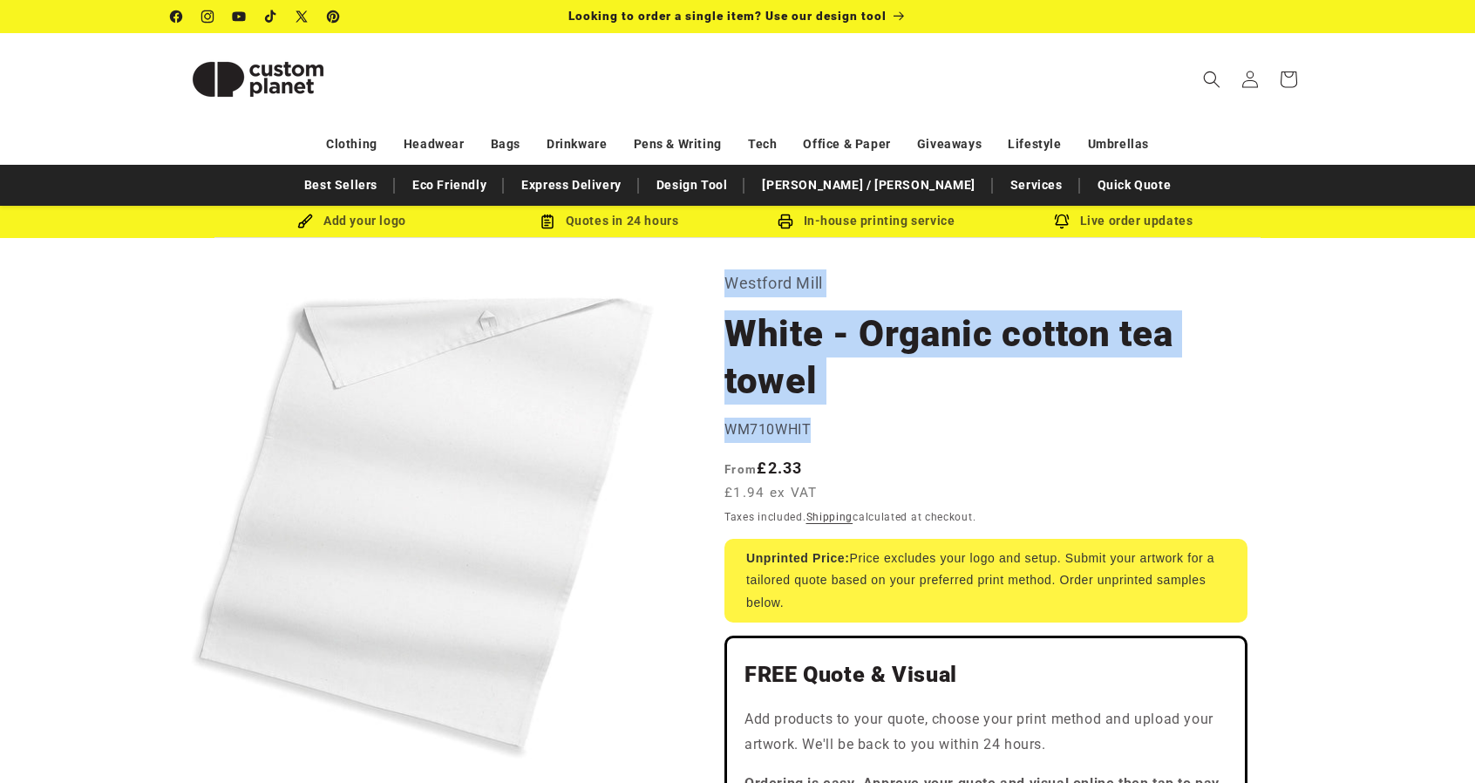
drag, startPoint x: 730, startPoint y: 281, endPoint x: 828, endPoint y: 433, distance: 181.1
copy section "Westford Mill White - Organic cotton tea towel White - Organic cotton tea towel…"
click at [940, 391] on h1 "White - Organic cotton tea towel" at bounding box center [985, 357] width 523 height 94
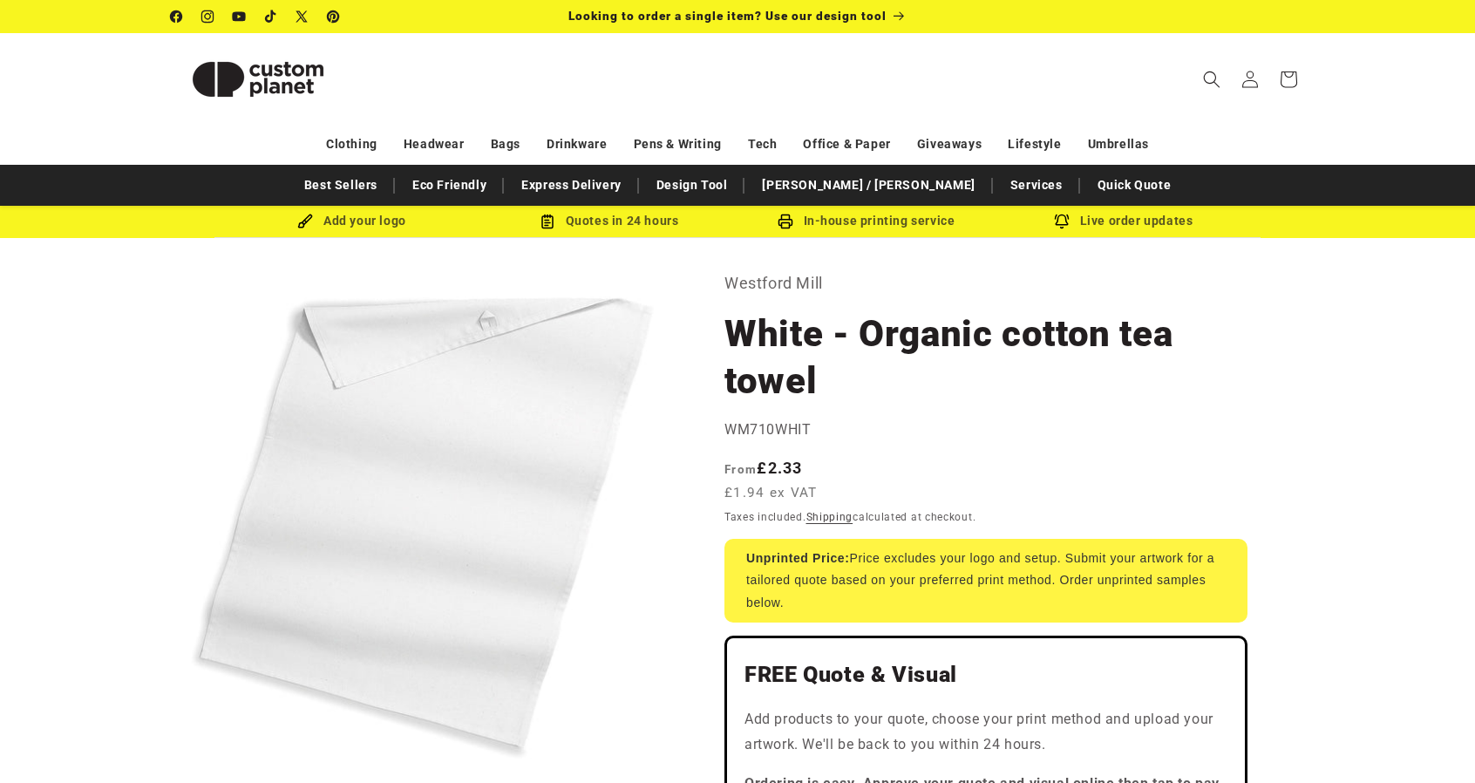
drag, startPoint x: 802, startPoint y: 423, endPoint x: 818, endPoint y: 429, distance: 16.8
click at [805, 425] on span "WM710WHIT" at bounding box center [767, 429] width 86 height 17
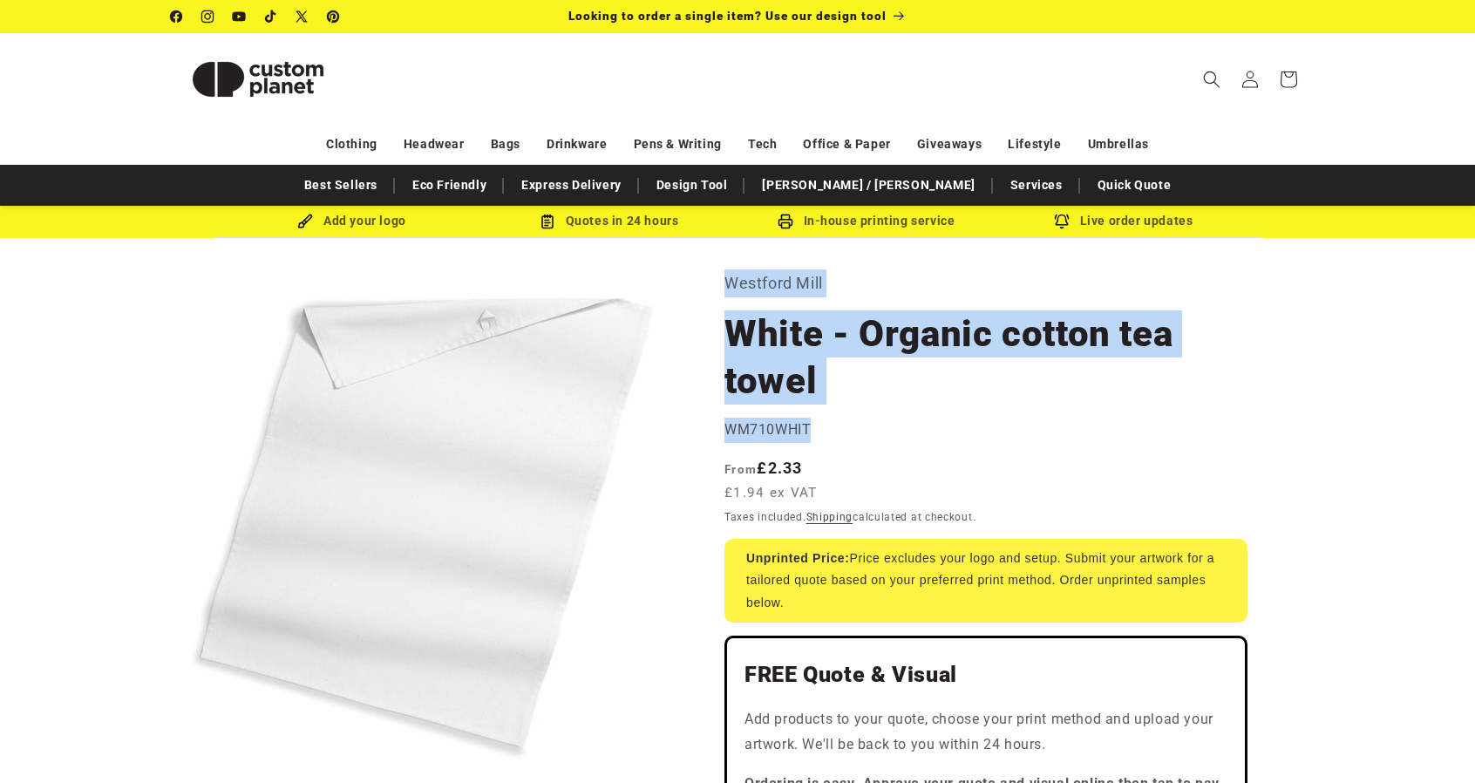
drag, startPoint x: 819, startPoint y: 429, endPoint x: 722, endPoint y: 262, distance: 192.6
copy section "Westford Mill White - Organic cotton tea towel White - Organic cotton tea towel…"
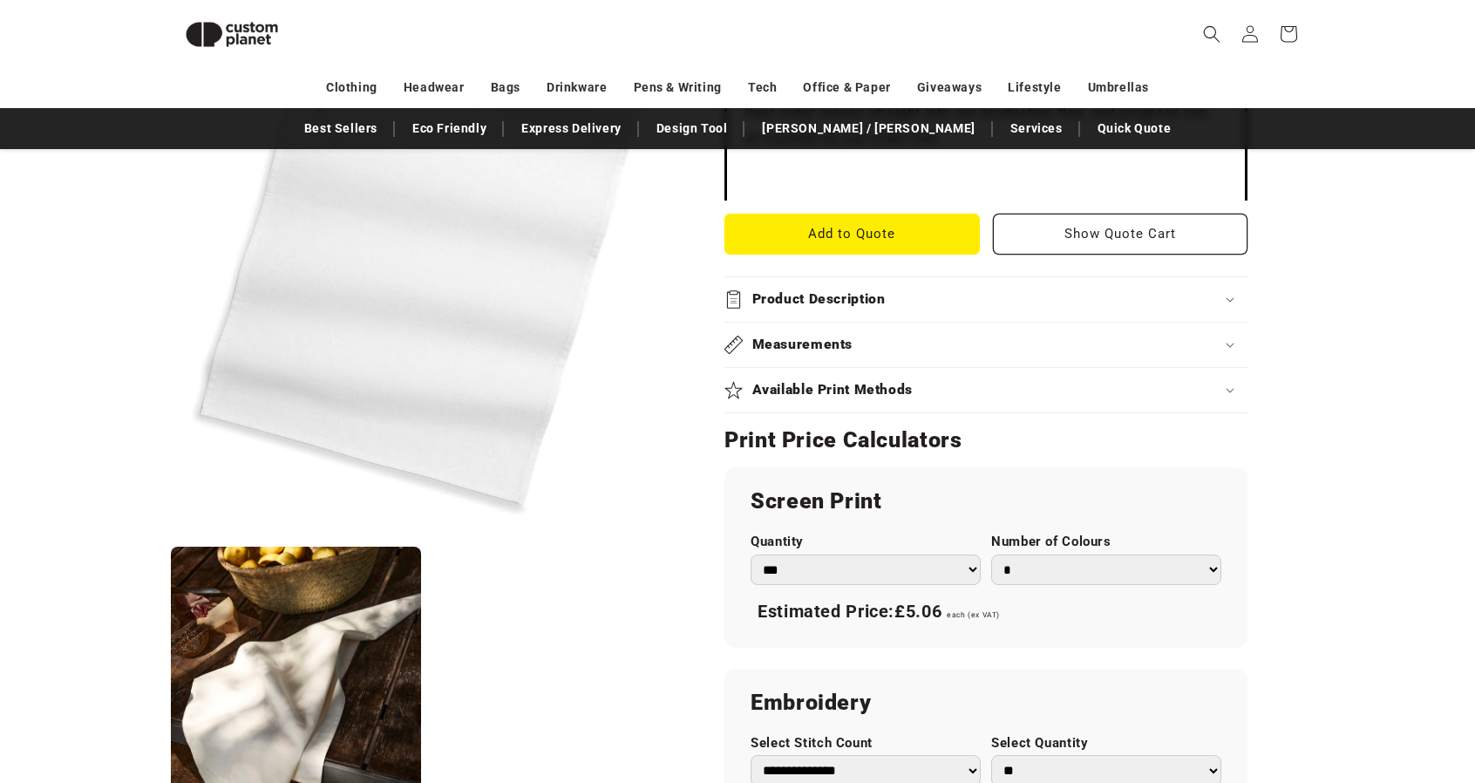
scroll to position [847, 0]
